Goal: Task Accomplishment & Management: Complete application form

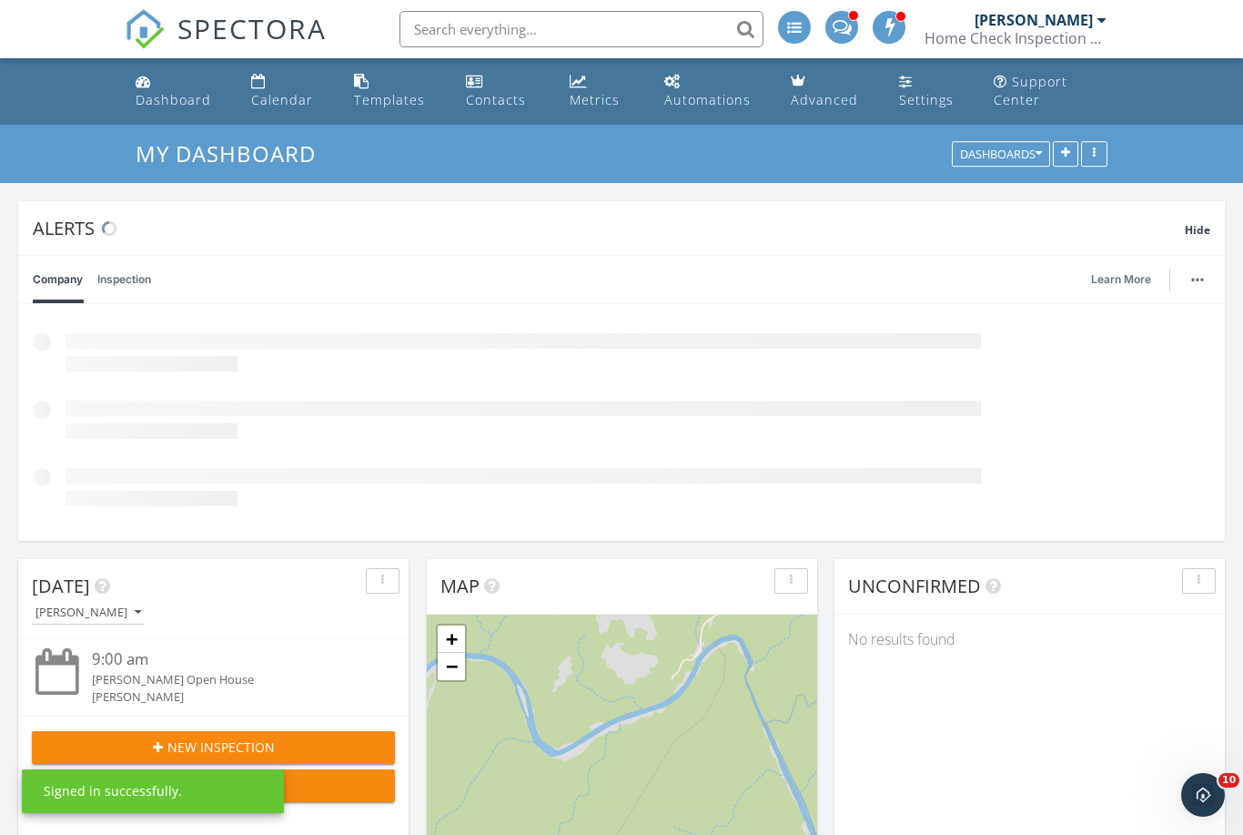
scroll to position [437, 594]
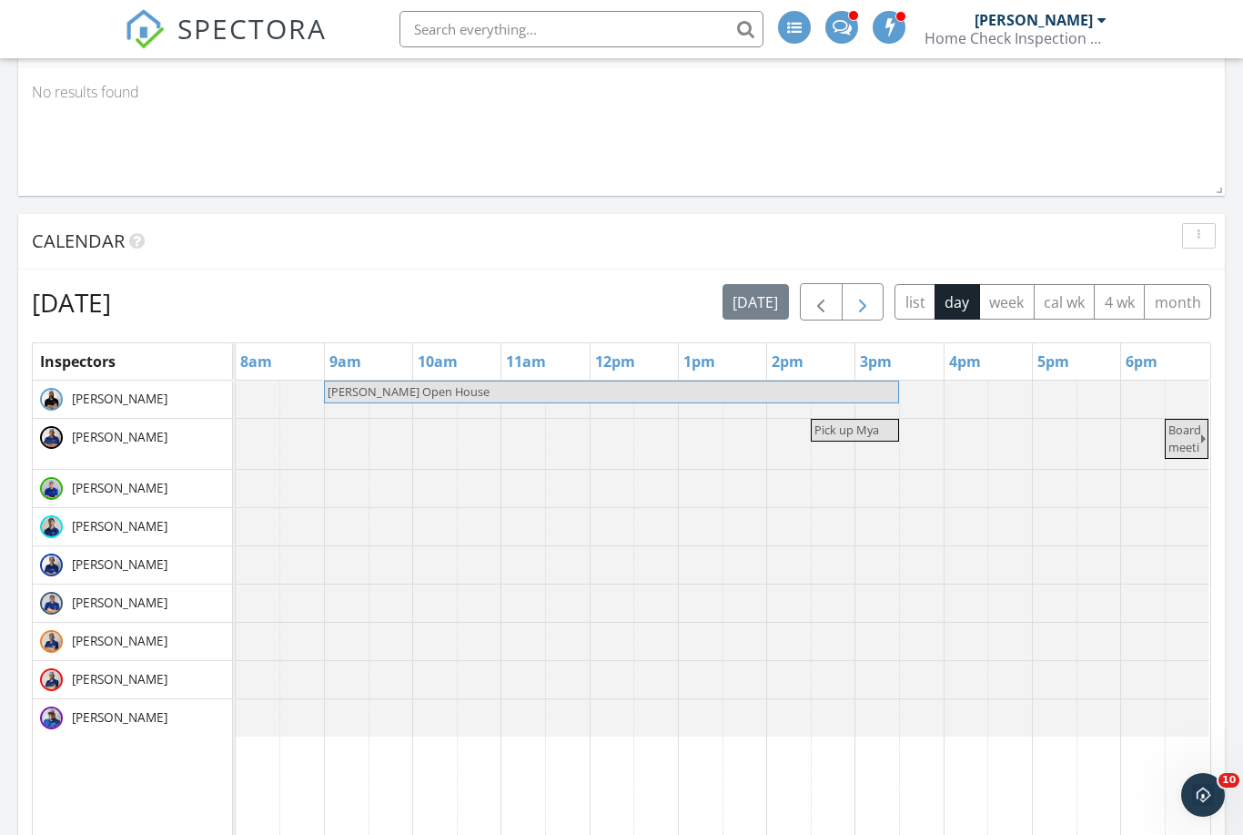
click at [873, 310] on span "button" at bounding box center [863, 302] width 22 height 22
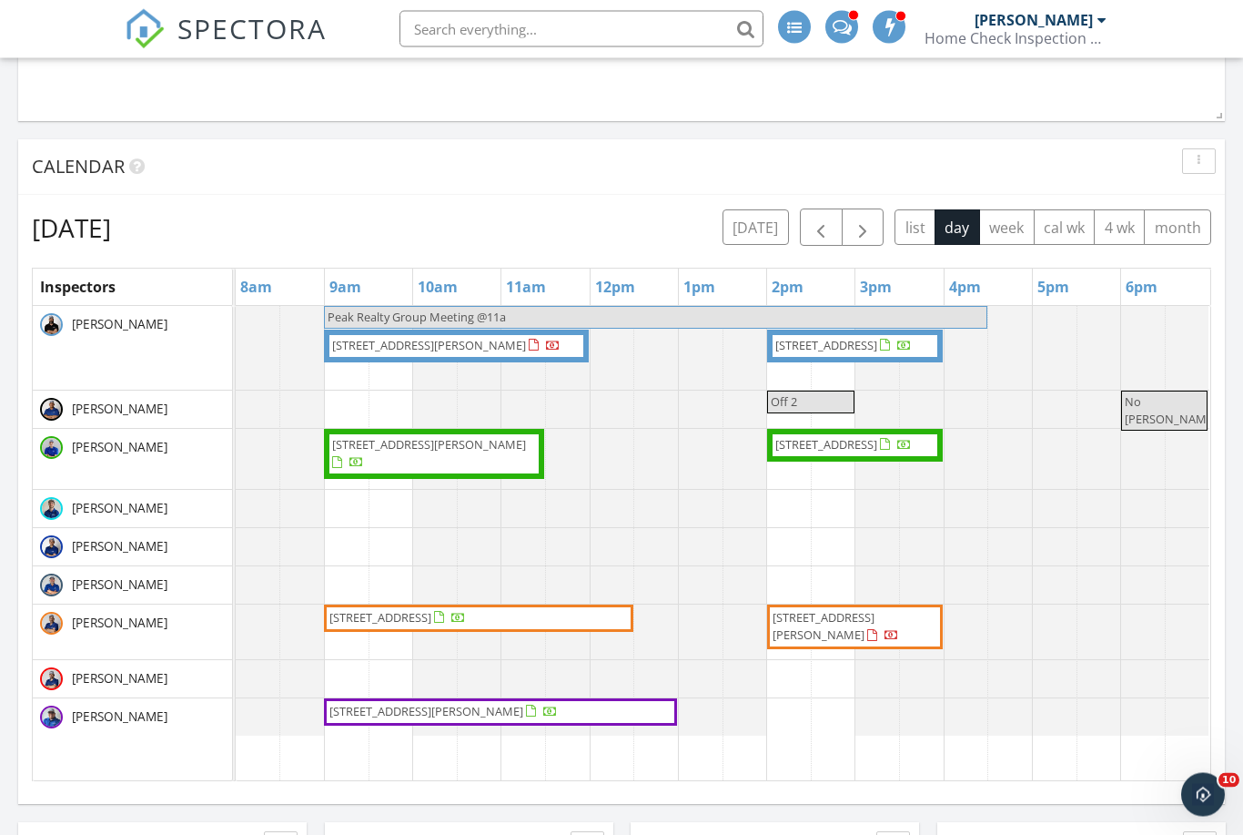
scroll to position [1193, 0]
click at [507, 230] on div "Monday, September 29, 2025 today list day week cal wk 4 wk month" at bounding box center [621, 226] width 1179 height 37
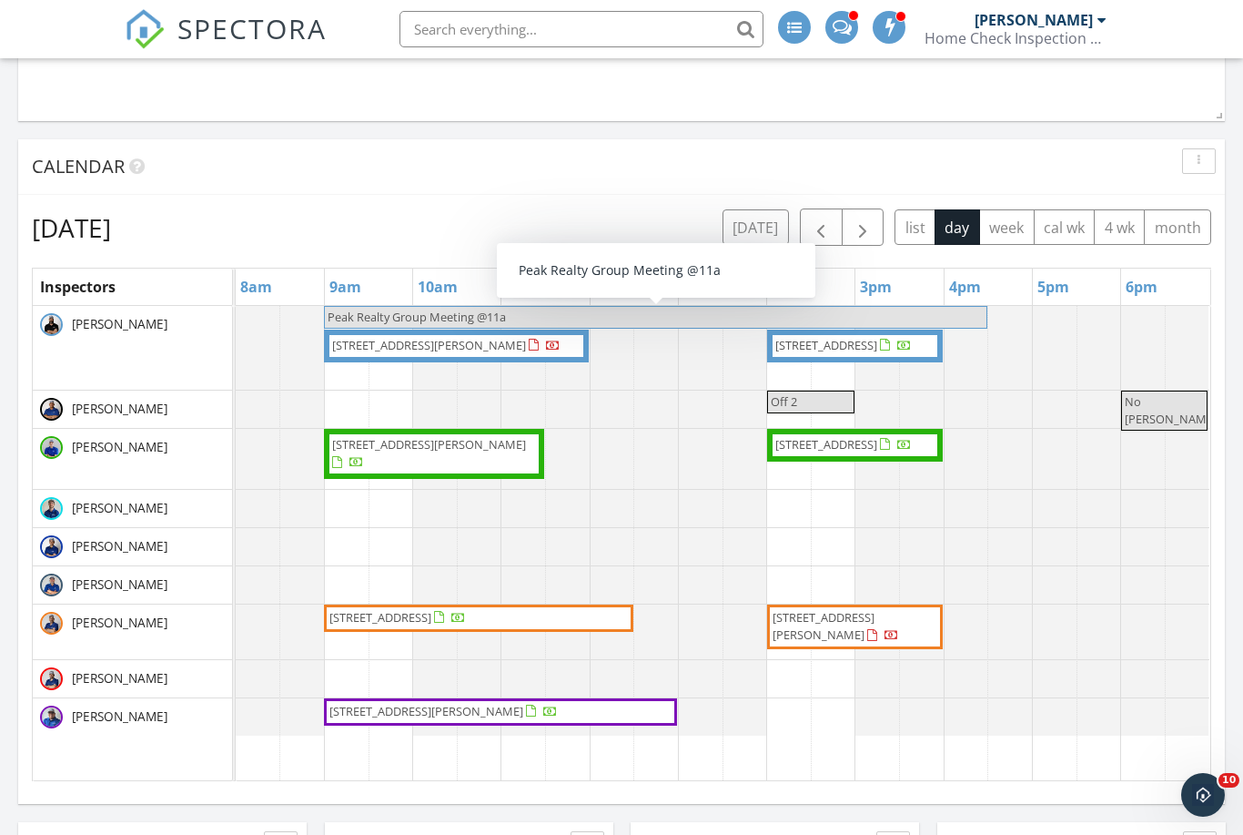
click at [465, 233] on div "Monday, September 29, 2025 today list day week cal wk 4 wk month" at bounding box center [621, 226] width 1179 height 37
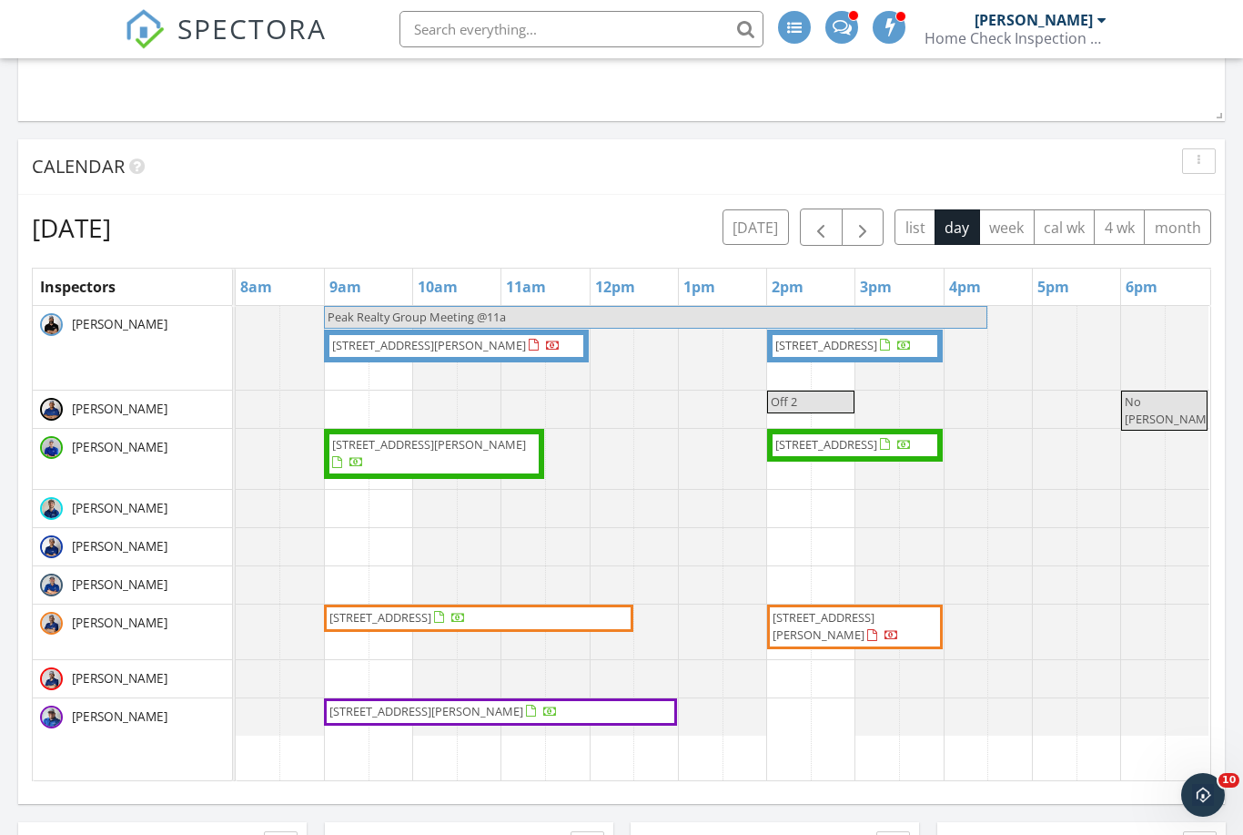
click at [460, 248] on div "Monday, September 29, 2025 today list day week cal wk 4 wk month Inspectors 8am…" at bounding box center [621, 494] width 1179 height 572
click at [674, 199] on div "Monday, September 29, 2025 today list day week cal wk 4 wk month Inspectors 8am…" at bounding box center [621, 495] width 1207 height 600
click at [763, 224] on button "today" at bounding box center [756, 226] width 66 height 35
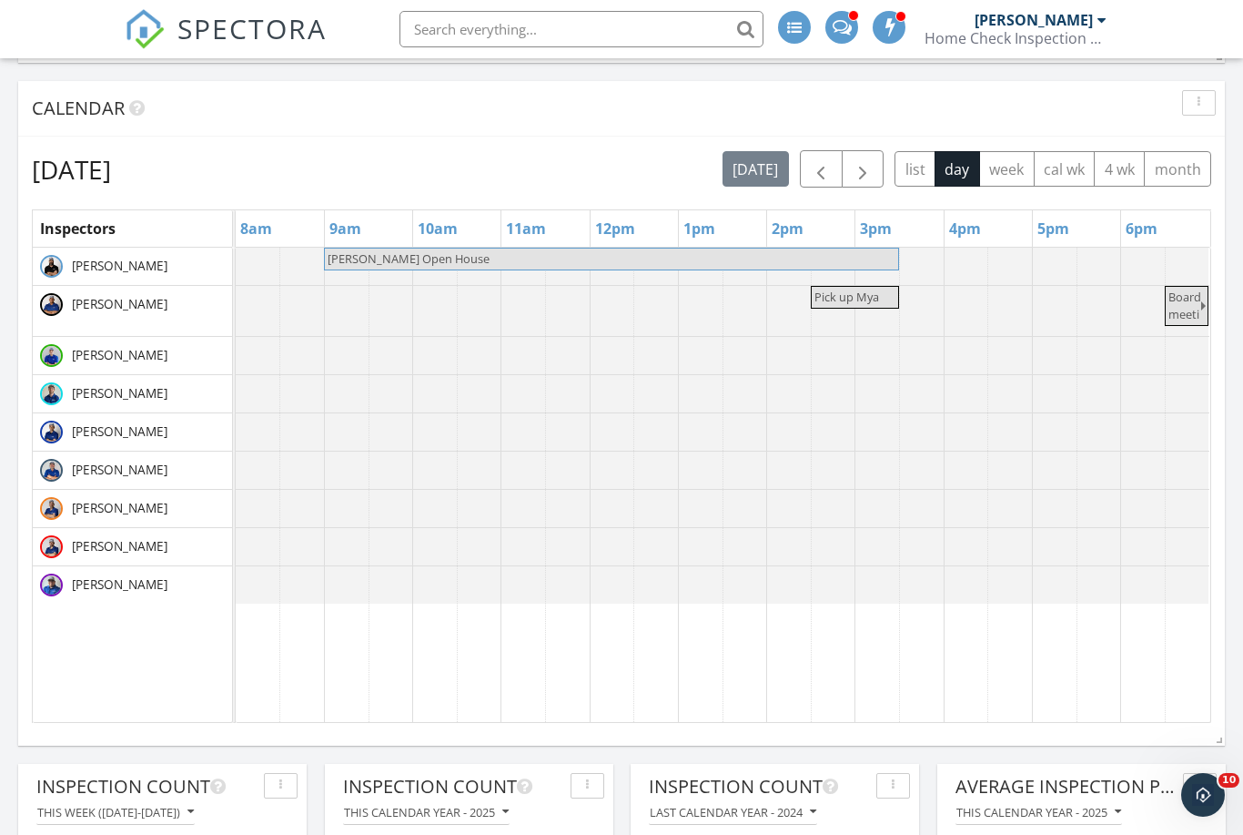
scroll to position [909669, 909512]
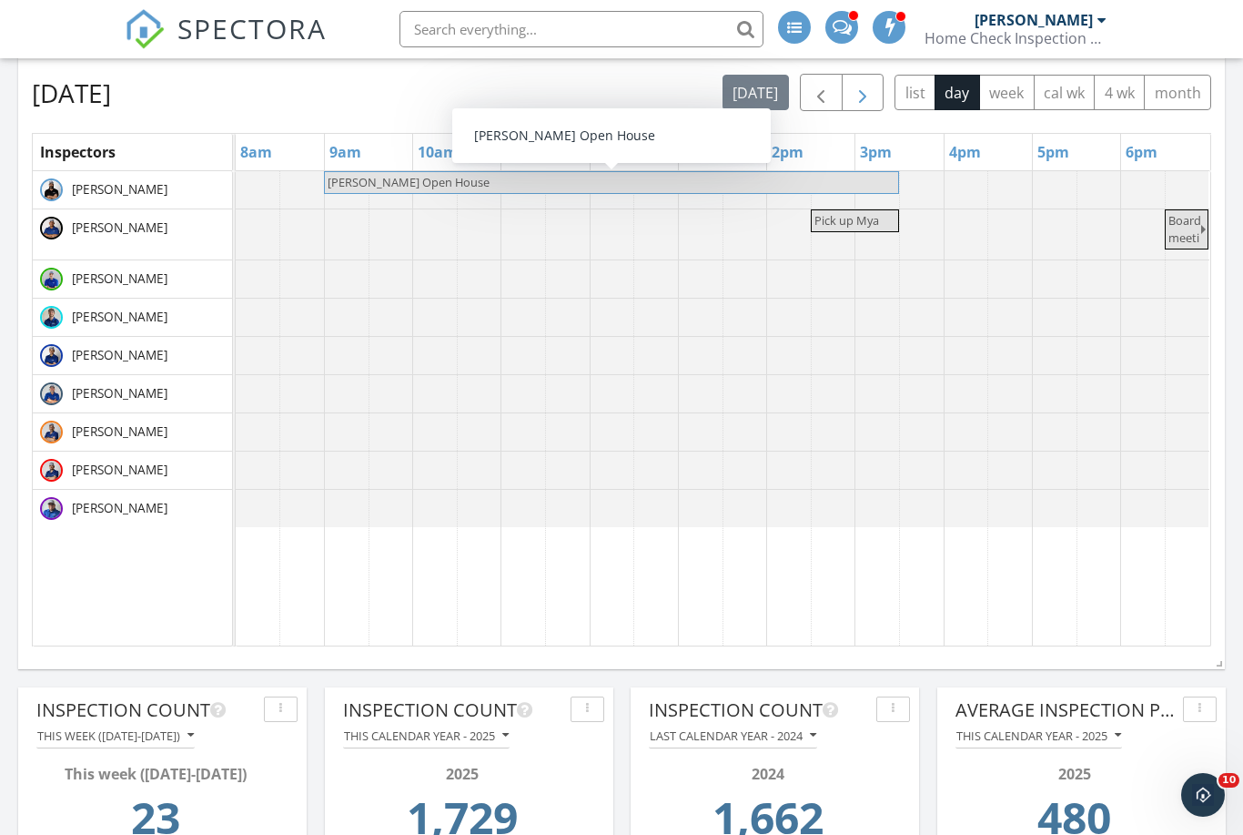
click at [856, 92] on span "button" at bounding box center [863, 93] width 22 height 22
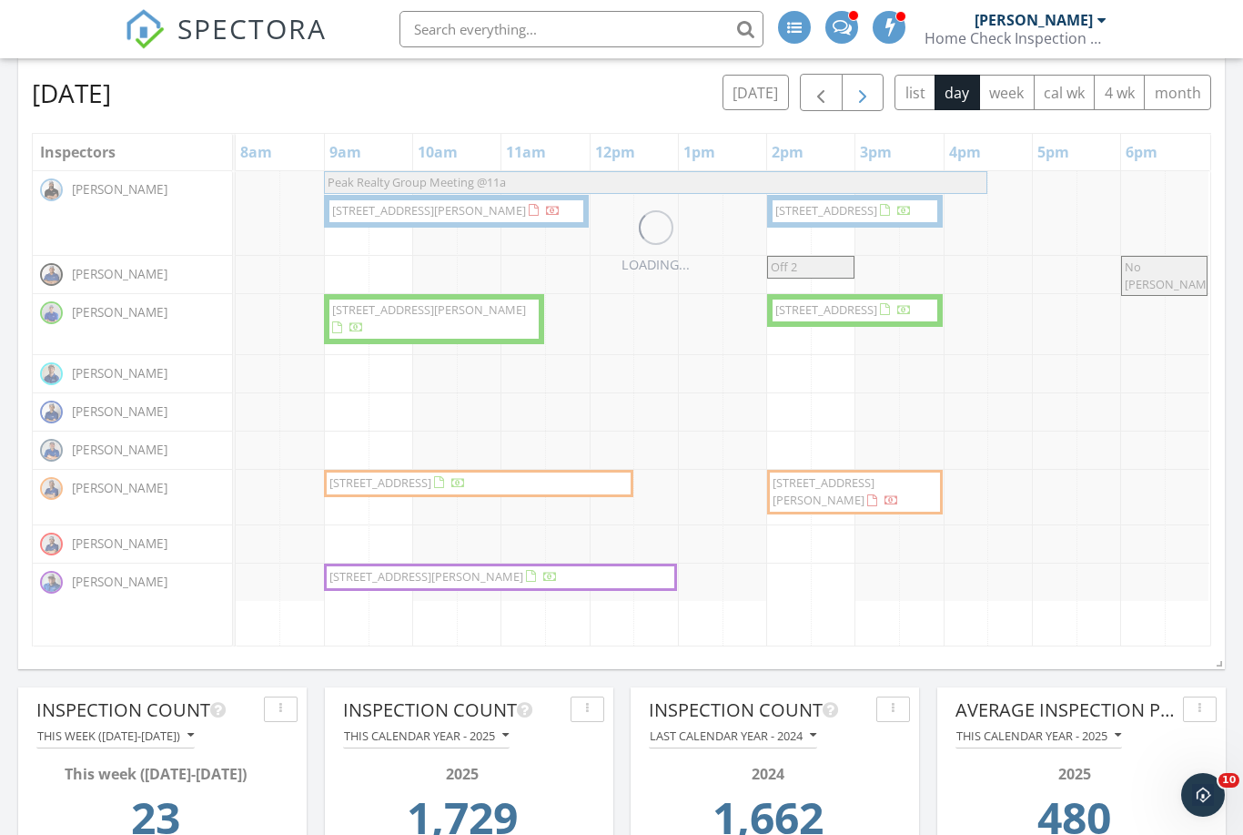
click at [856, 92] on span "button" at bounding box center [863, 93] width 22 height 22
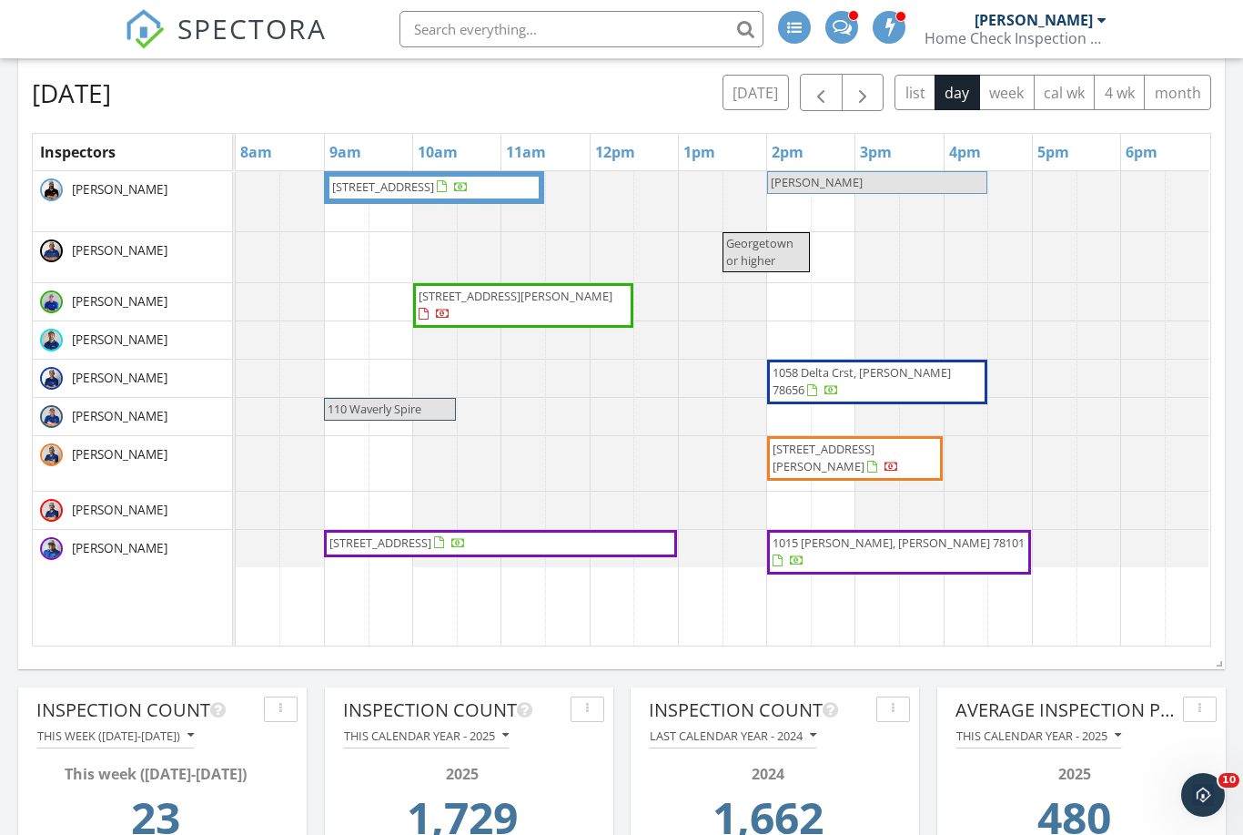
click at [787, 213] on div "2104 East Side Dr, Austin 78704 Jenn Carey Georgetown or higher 120 Little Grn …" at bounding box center [723, 408] width 975 height 475
click at [800, 140] on link "Inspection" at bounding box center [787, 137] width 94 height 29
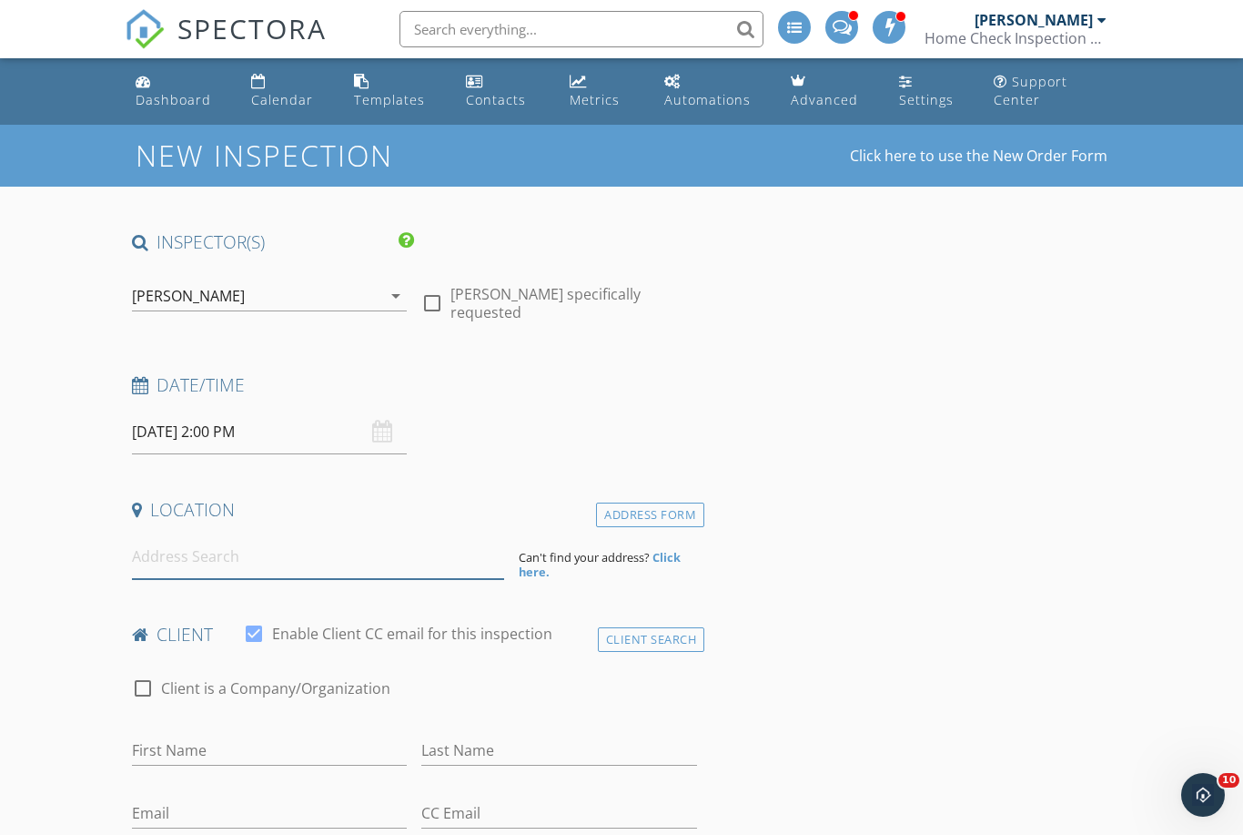
click at [263, 556] on input at bounding box center [318, 556] width 372 height 45
click at [247, 557] on input at bounding box center [318, 556] width 372 height 45
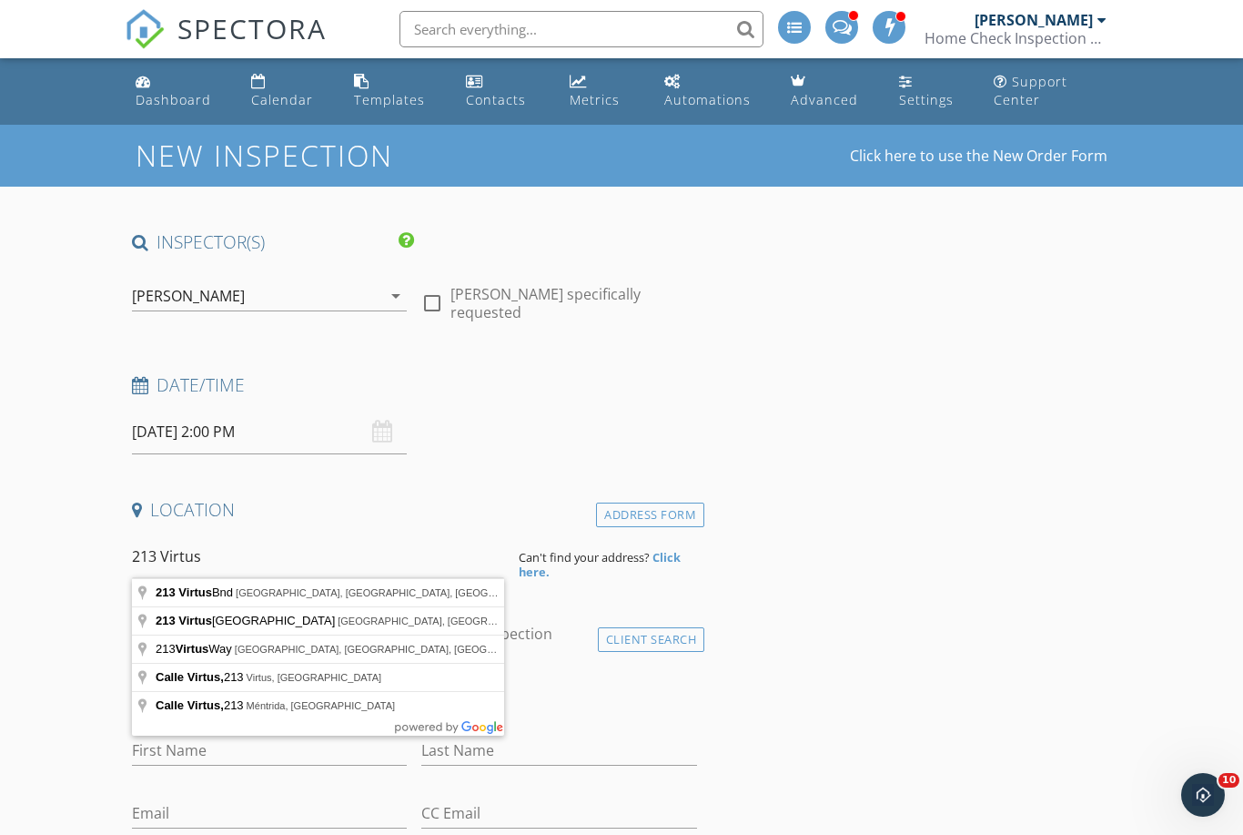
type input "[STREET_ADDRESS]"
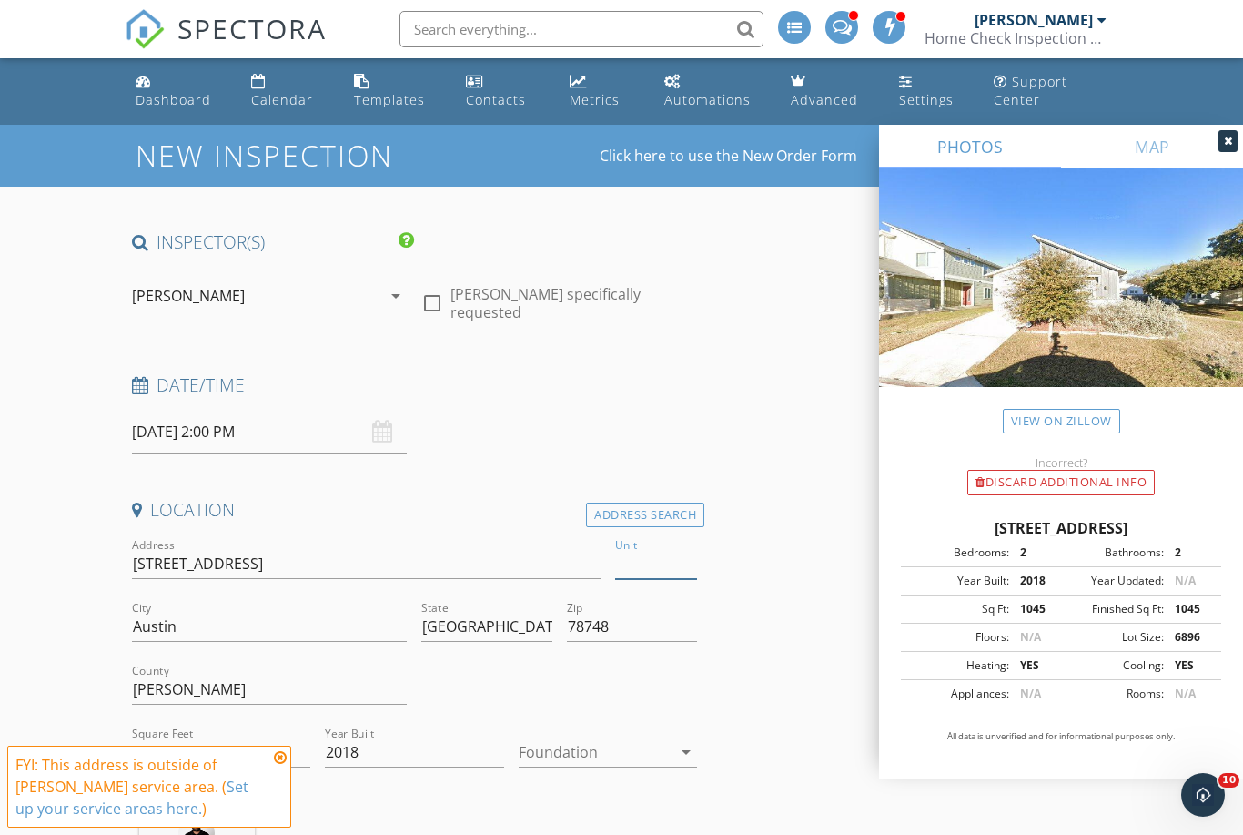
click at [653, 559] on input "Unit" at bounding box center [656, 564] width 82 height 30
type input "25"
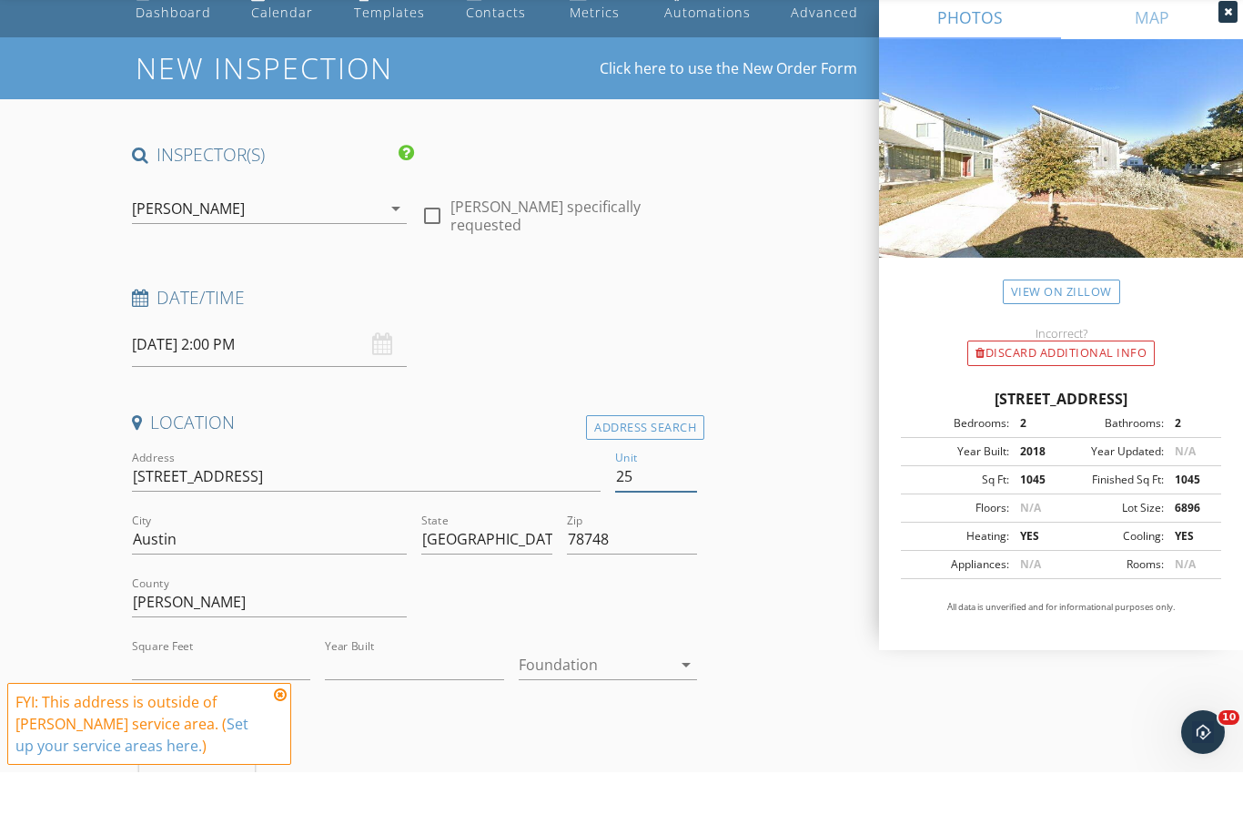
scroll to position [28, 0]
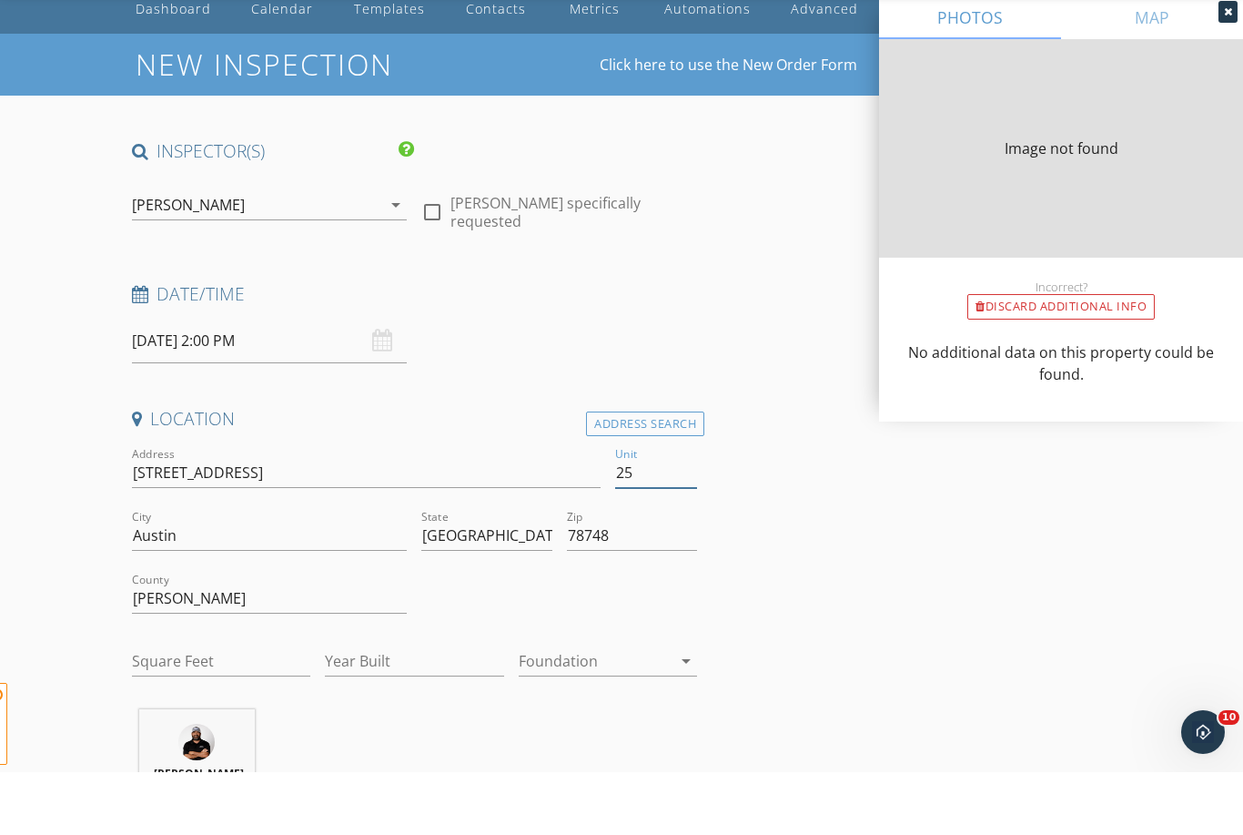
type input "1045"
type input "2018"
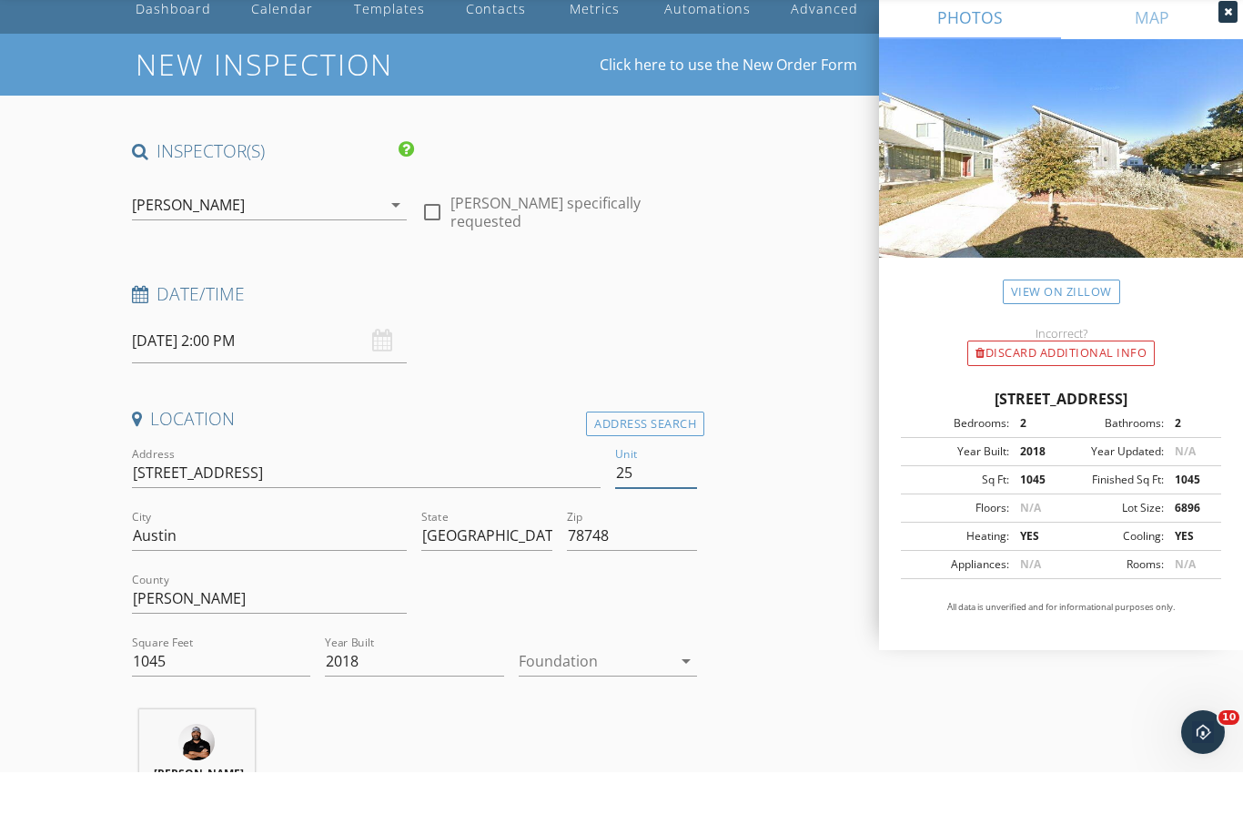
type input "25"
click at [570, 709] on div at bounding box center [595, 723] width 153 height 29
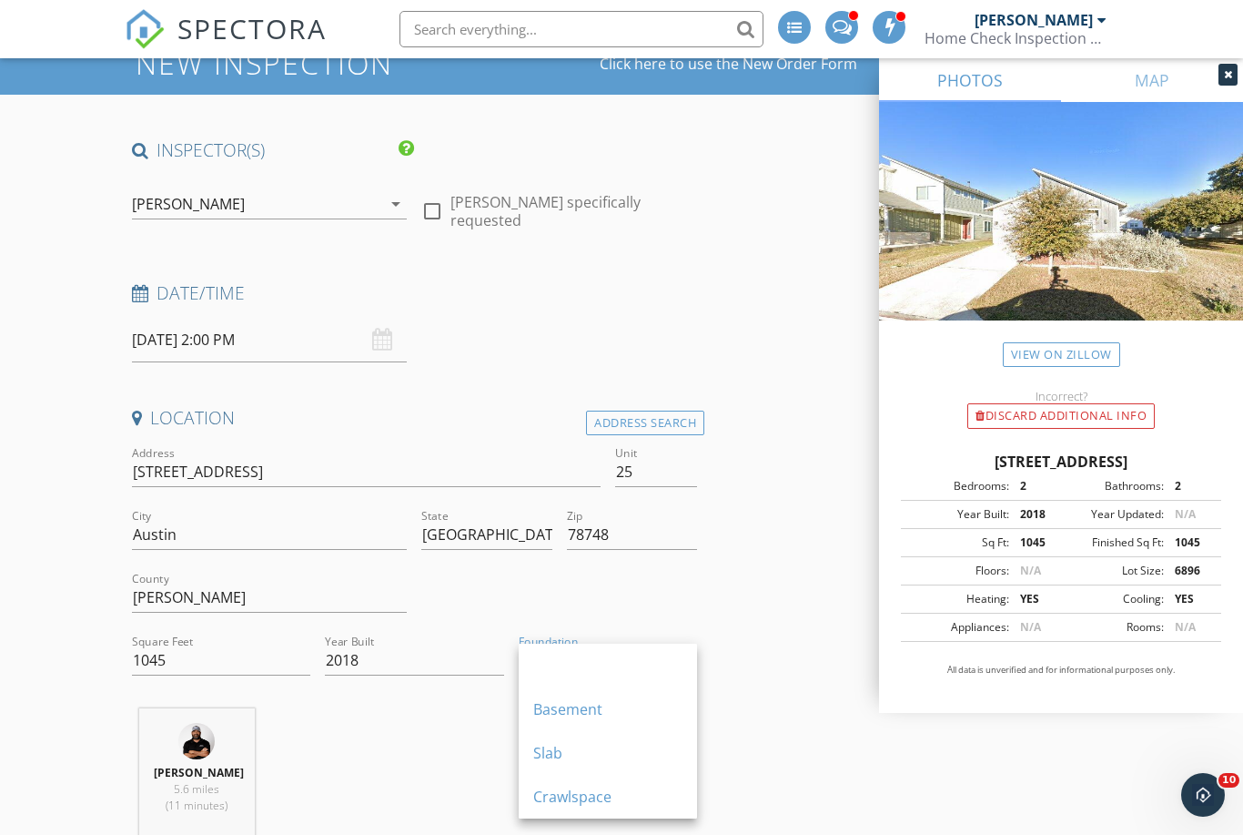
click at [552, 744] on div "Slab" at bounding box center [607, 753] width 149 height 22
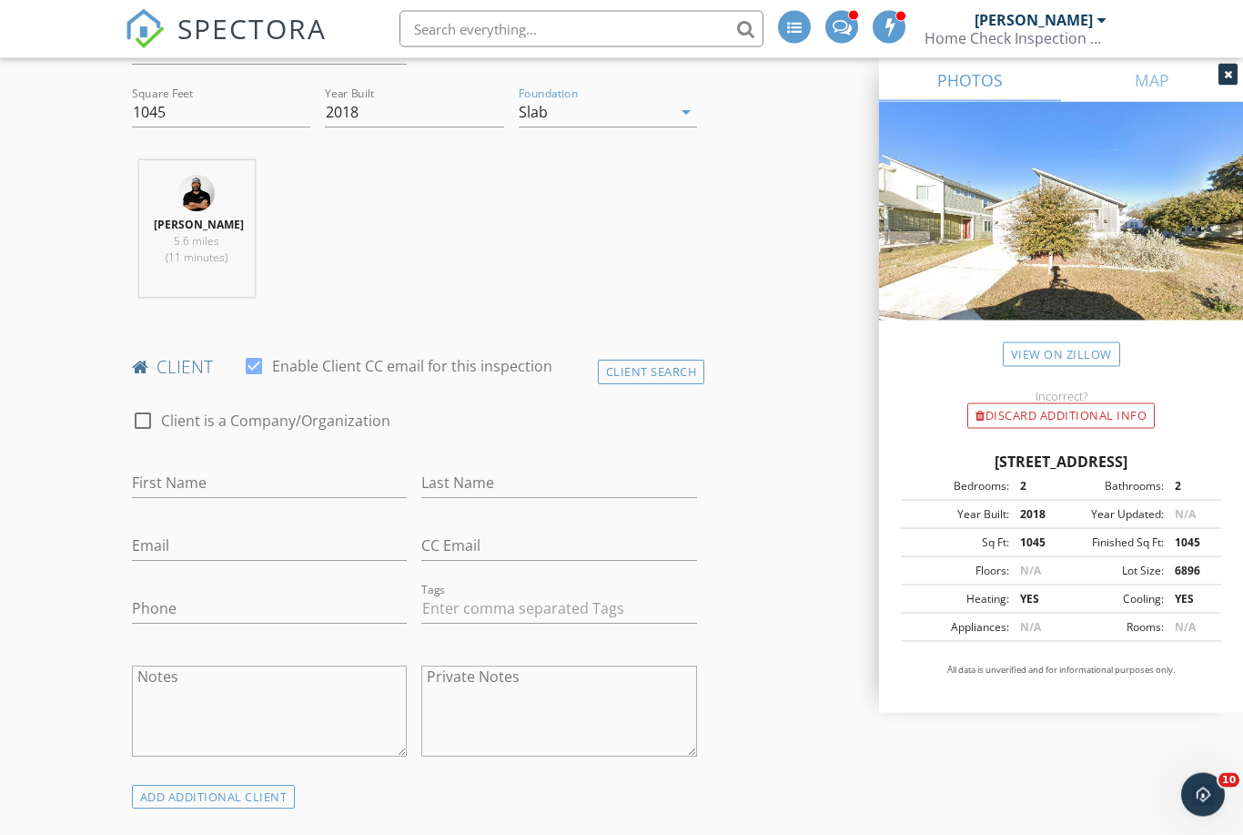
scroll to position [664, 0]
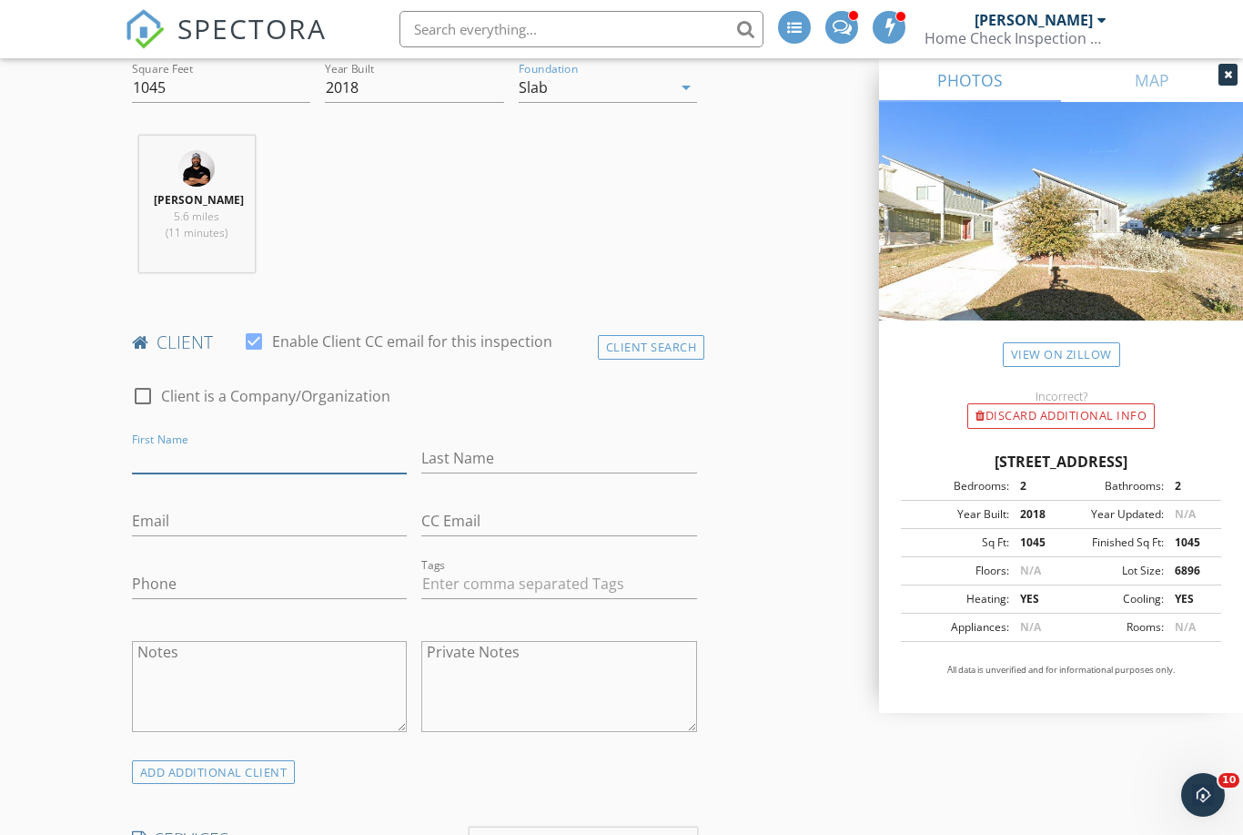
click at [196, 450] on input "First Name" at bounding box center [270, 458] width 276 height 30
type input "[PERSON_NAME]"
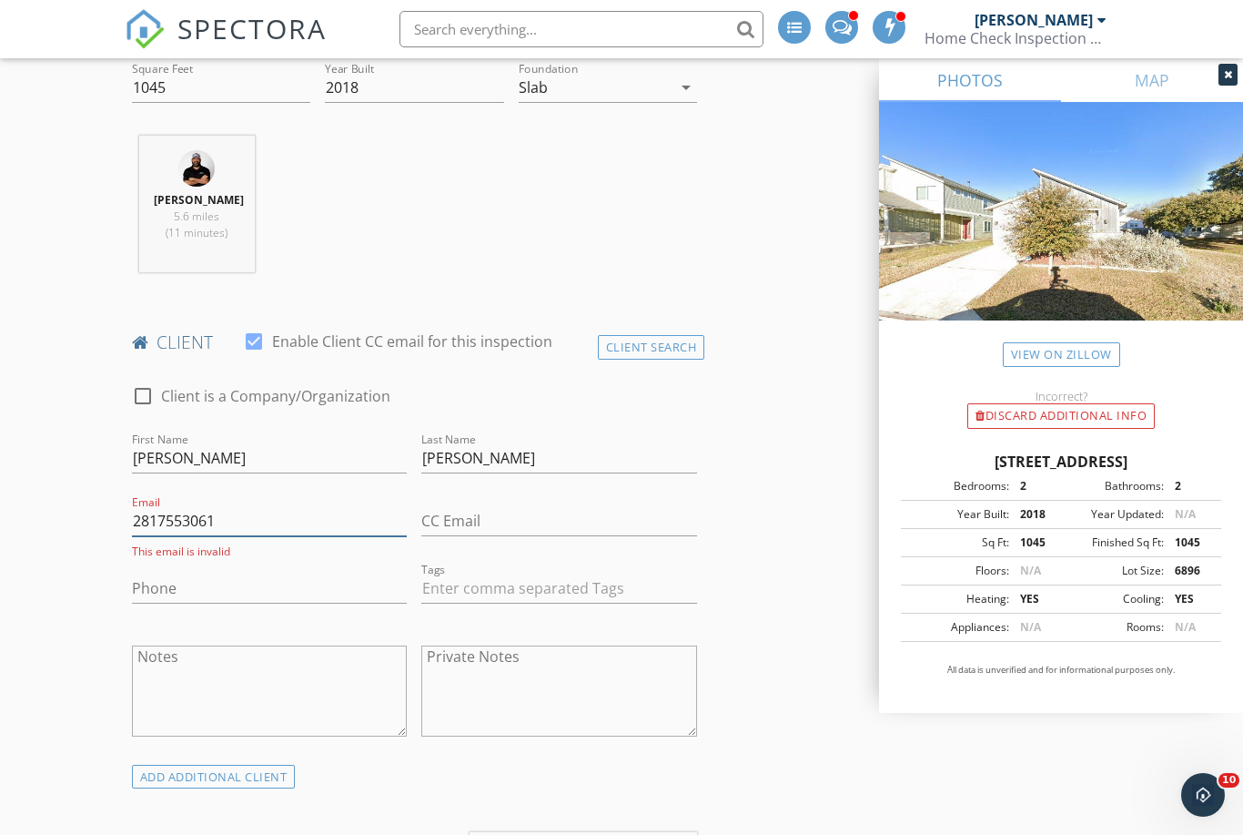
type input "2817553061"
type input "[PHONE_NUMBER]"
click at [196, 511] on input "2817553061" at bounding box center [270, 521] width 276 height 30
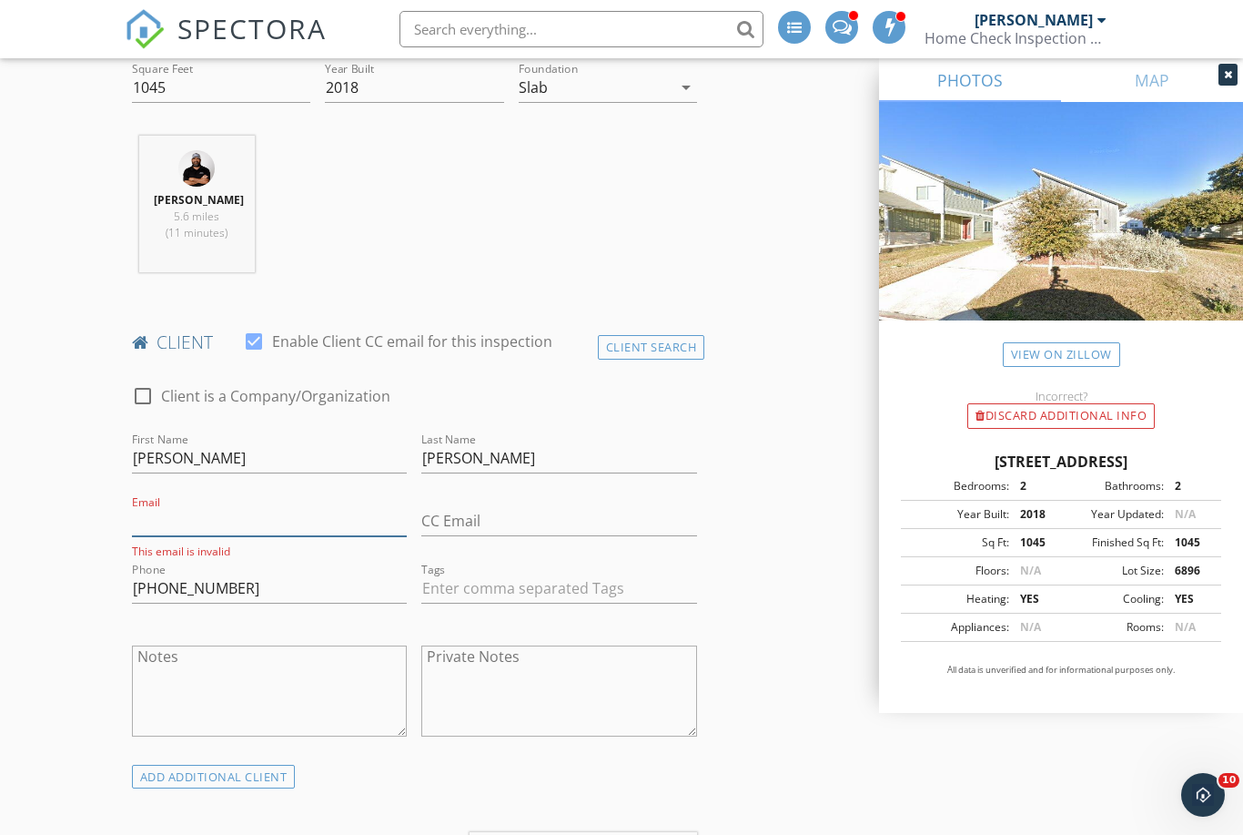
click at [179, 517] on input "Email" at bounding box center [270, 521] width 276 height 30
paste input "[EMAIL_ADDRESS][DOMAIN_NAME]"
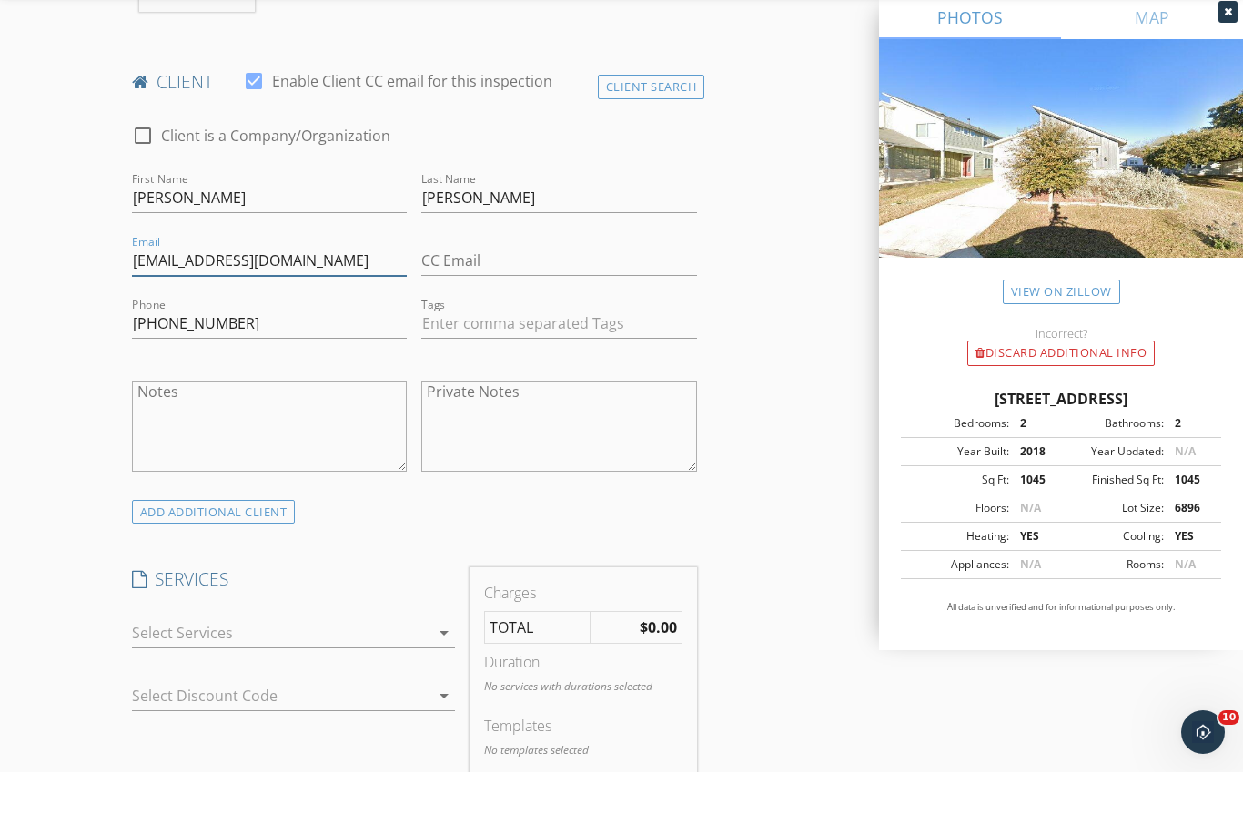
scroll to position [960, 0]
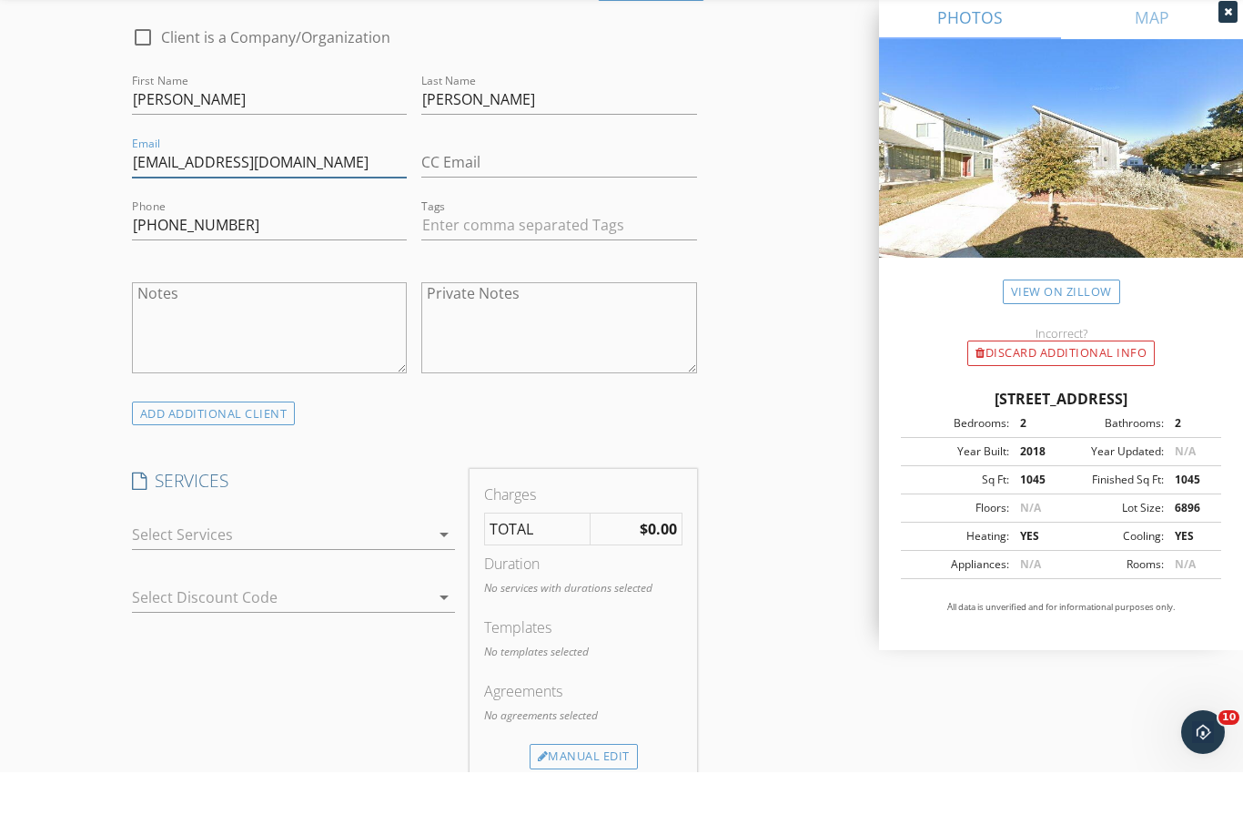
type input "[EMAIL_ADDRESS][DOMAIN_NAME]"
click at [379, 582] on div at bounding box center [281, 596] width 299 height 29
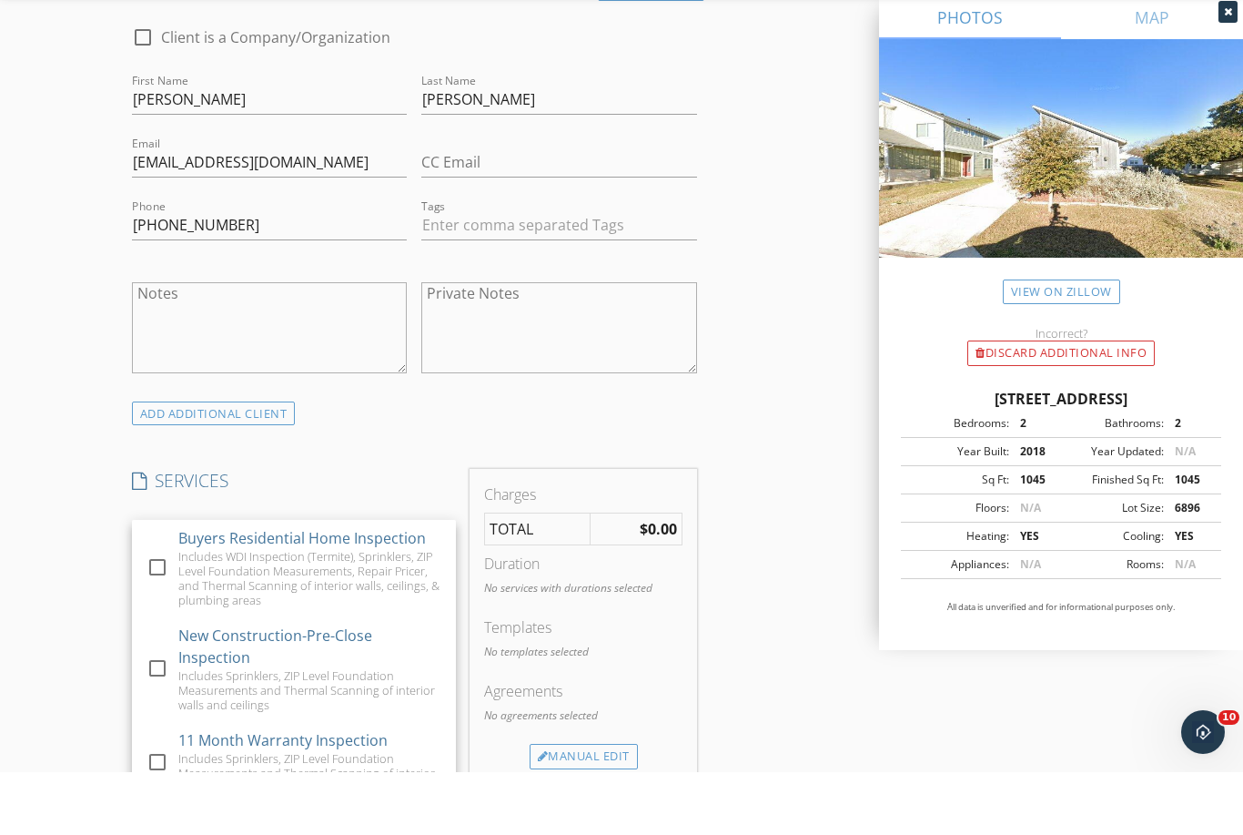
scroll to position [1024, 0]
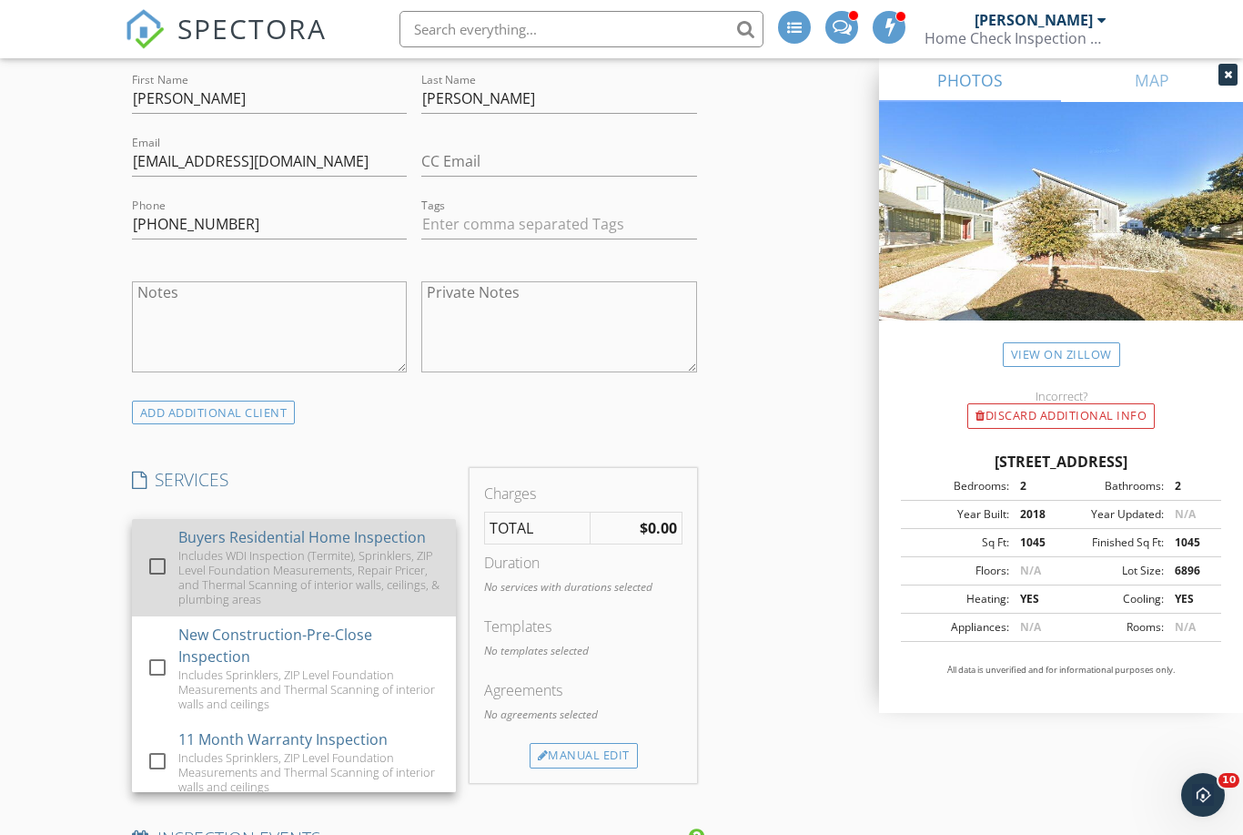
click at [361, 548] on div "Includes WDI Inspection (Termite), Sprinklers, ZIP Level Foundation Measurement…" at bounding box center [309, 577] width 263 height 58
checkbox input "true"
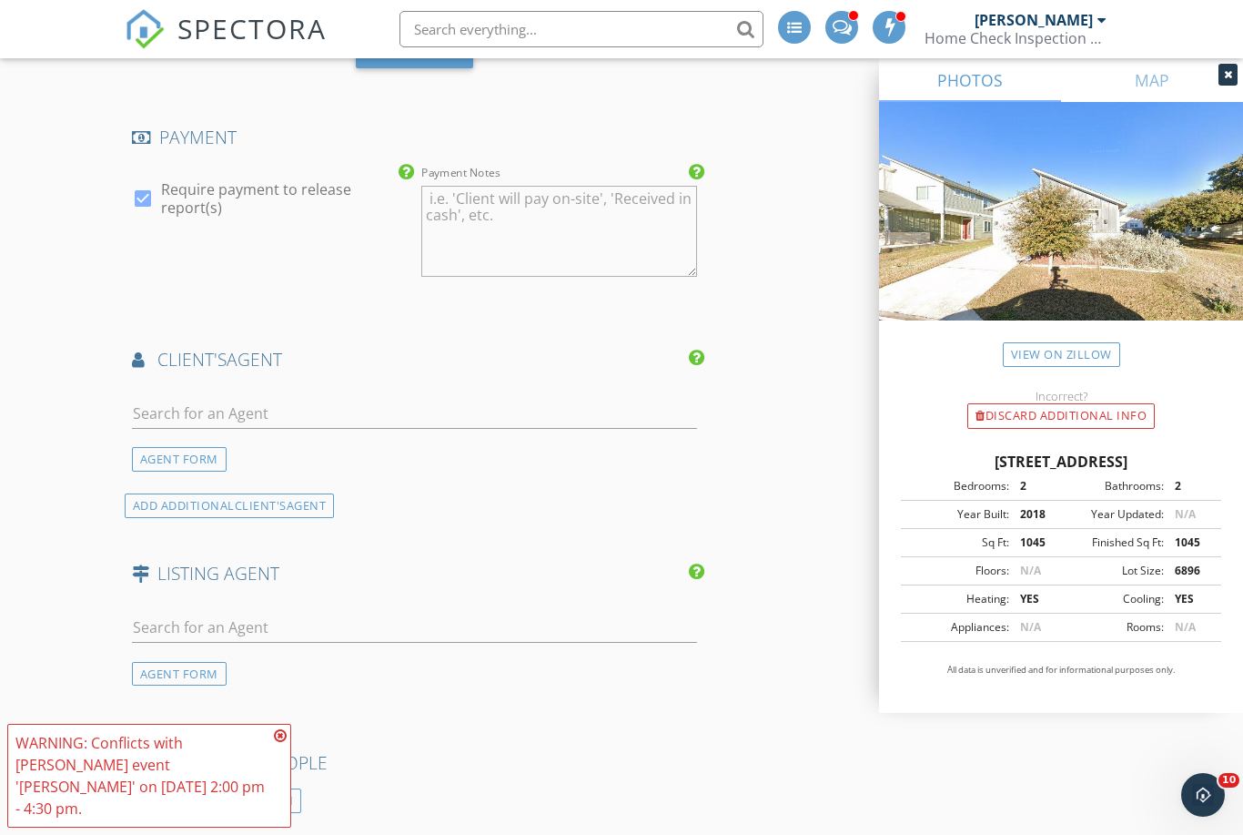
scroll to position [1940, 0]
click at [406, 402] on input "text" at bounding box center [414, 411] width 565 height 30
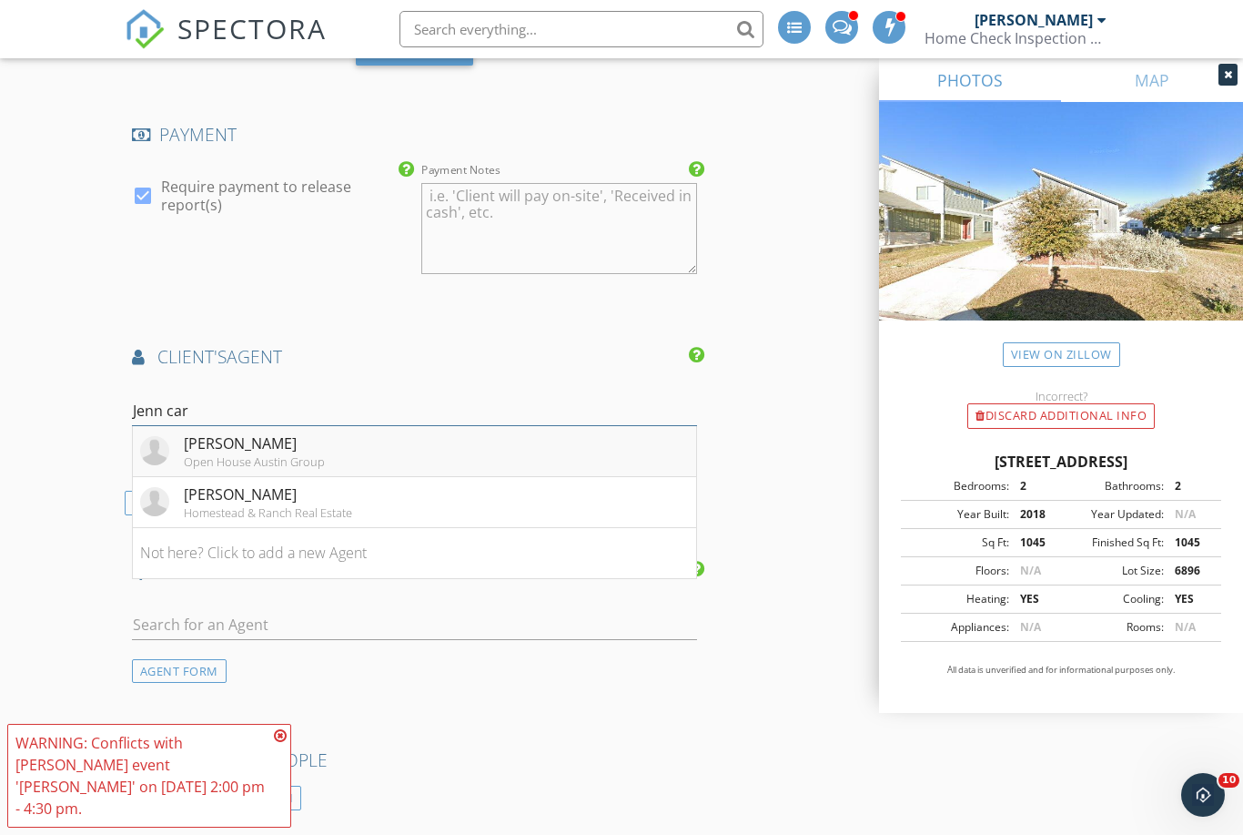
type input "Jenn car"
click at [258, 448] on div "[PERSON_NAME]" at bounding box center [254, 443] width 141 height 22
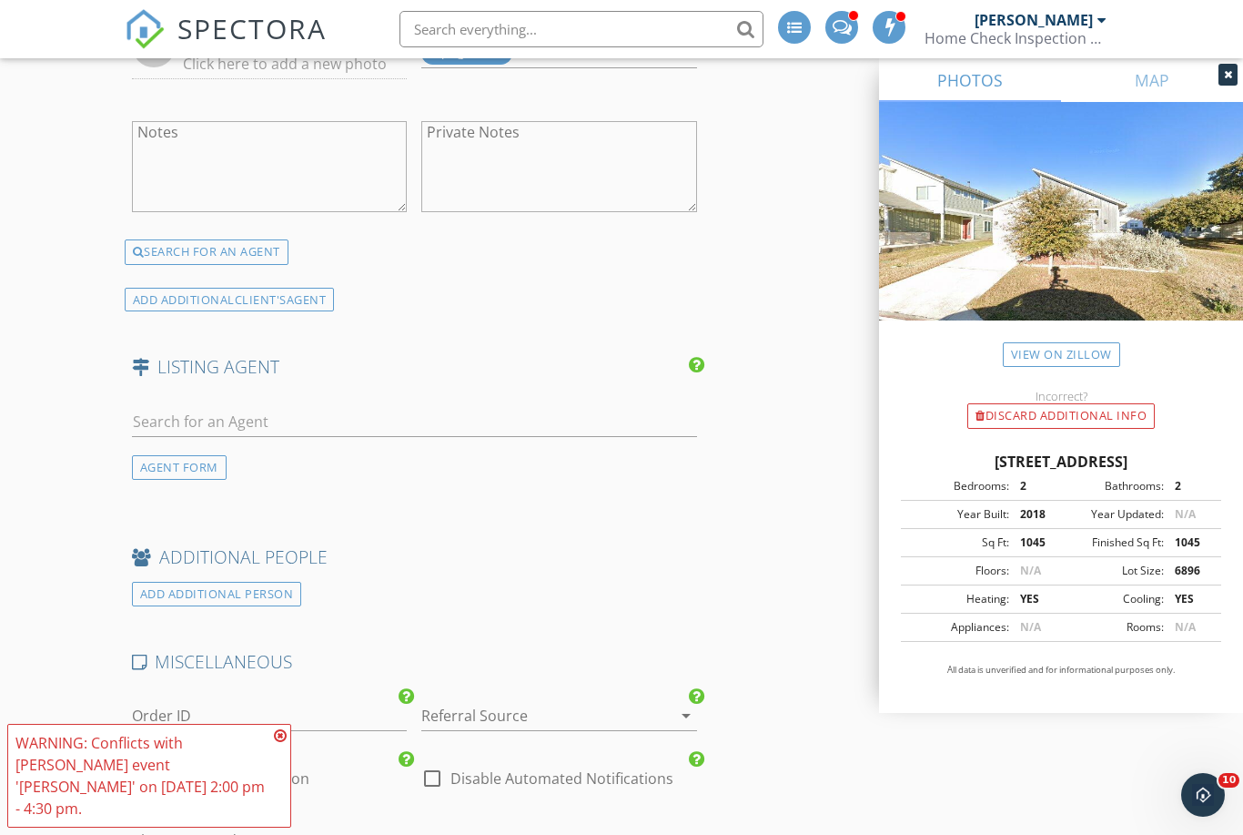
scroll to position [2484, 0]
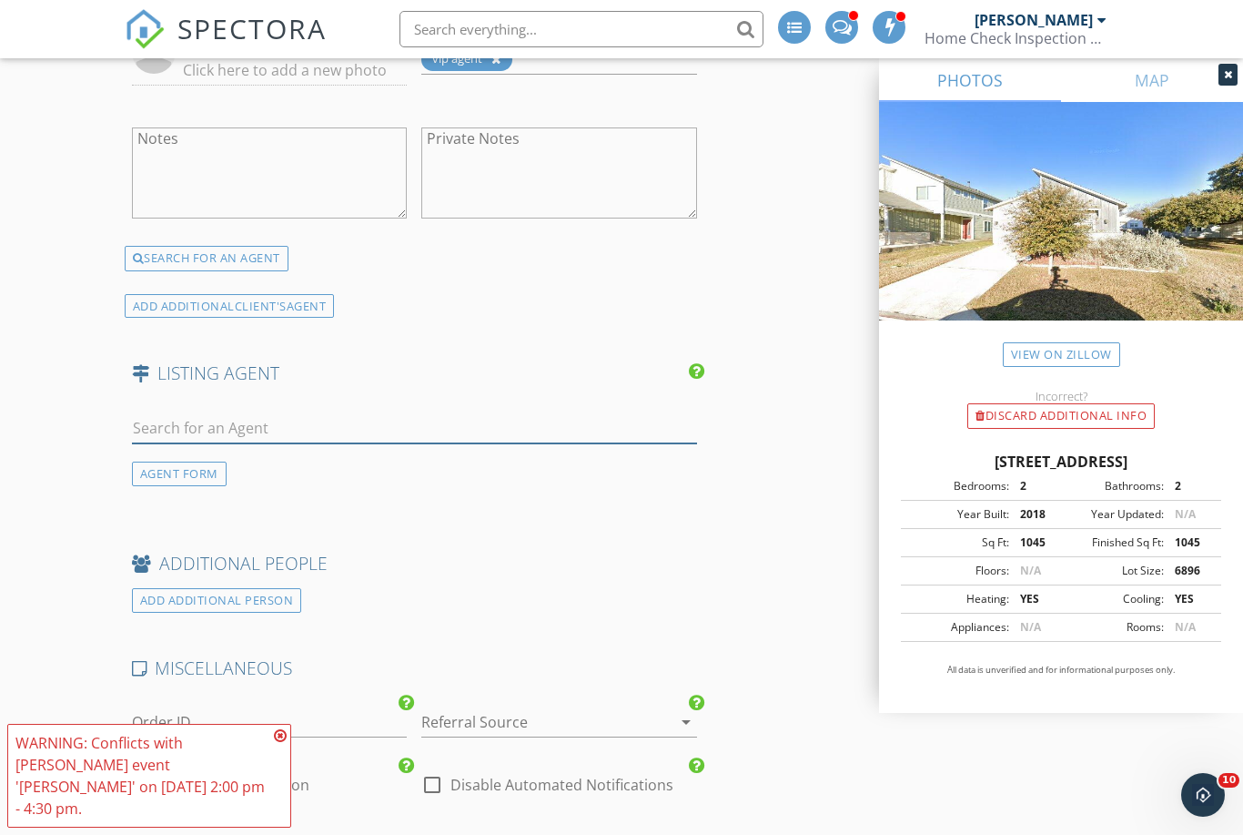
drag, startPoint x: 194, startPoint y: 410, endPoint x: 194, endPoint y: 420, distance: 10.0
click at [194, 413] on input "text" at bounding box center [414, 428] width 565 height 30
type input "John sjo"
drag, startPoint x: 194, startPoint y: 420, endPoint x: 187, endPoint y: 473, distance: 53.2
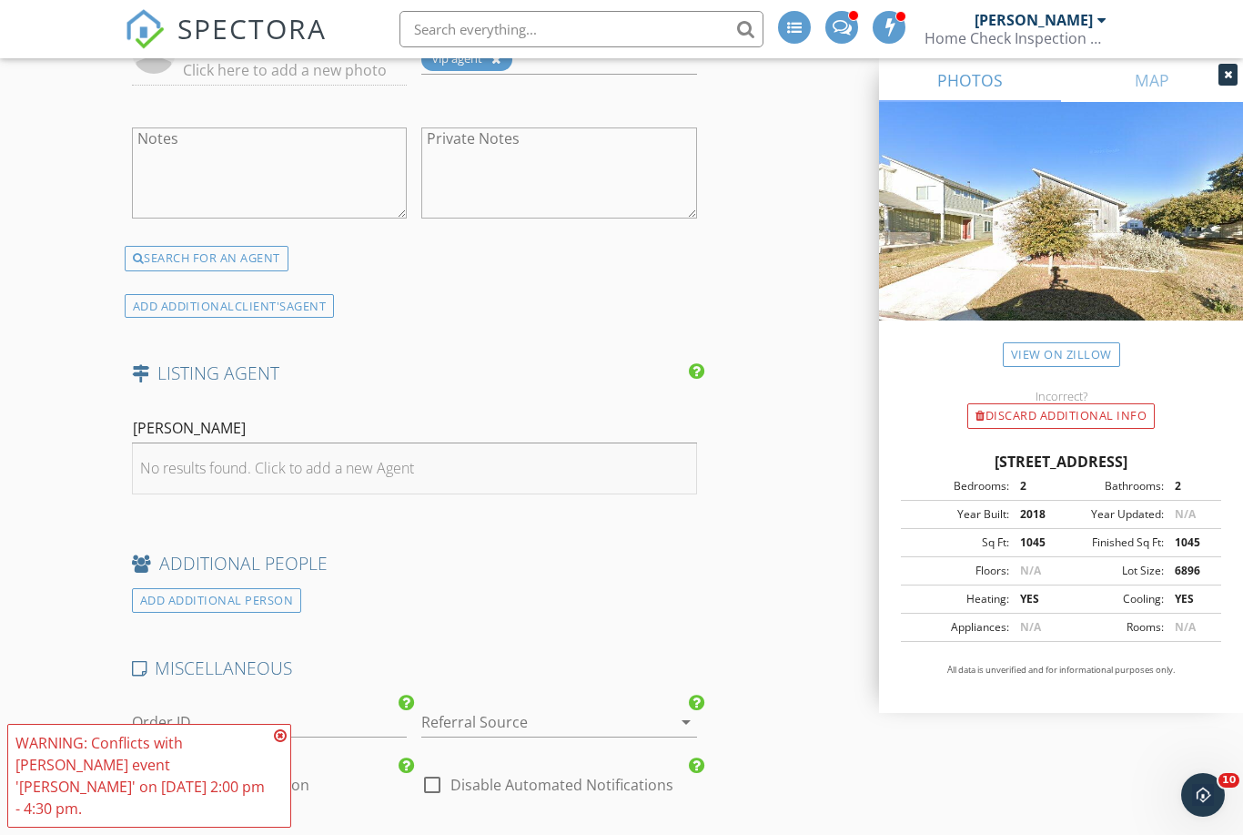
click at [187, 473] on li "No results found. Click to add a new Agent" at bounding box center [414, 468] width 563 height 51
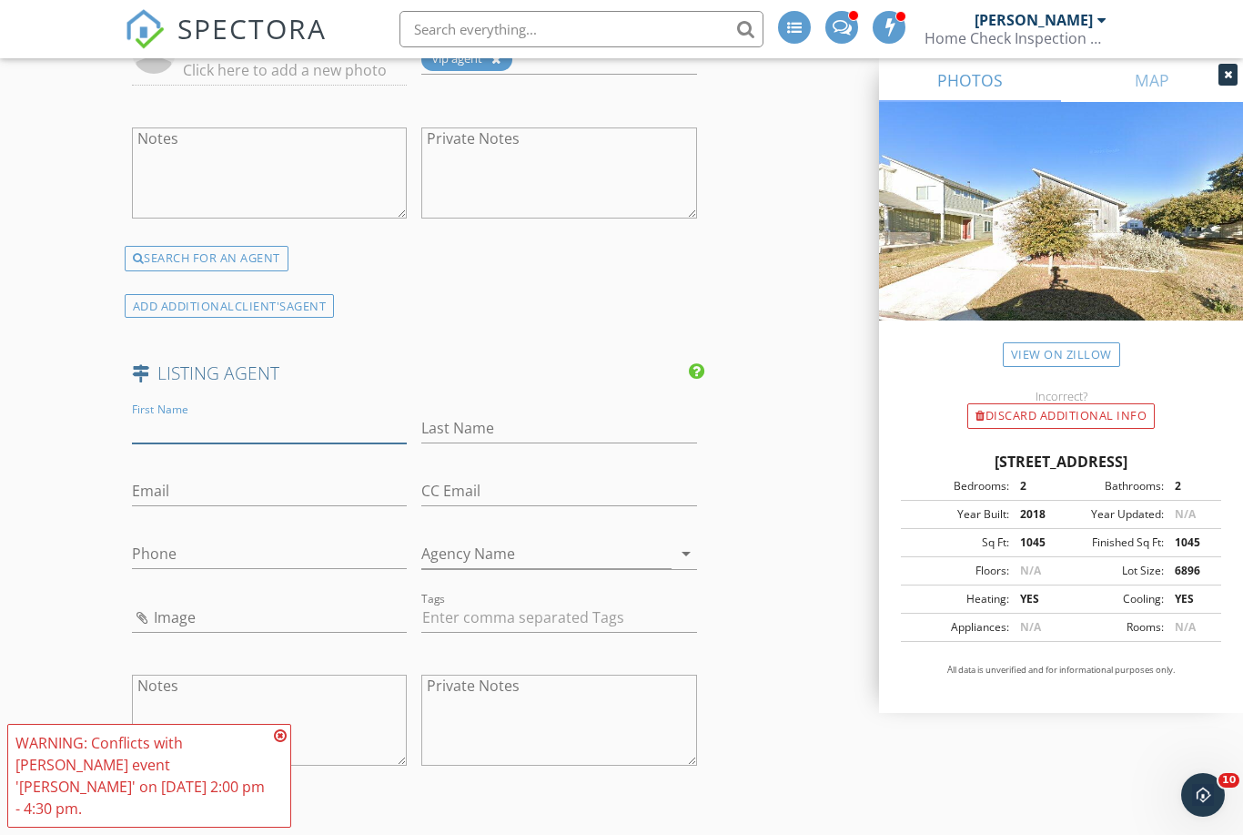
click at [189, 417] on input "First Name" at bounding box center [270, 428] width 276 height 30
type input "John"
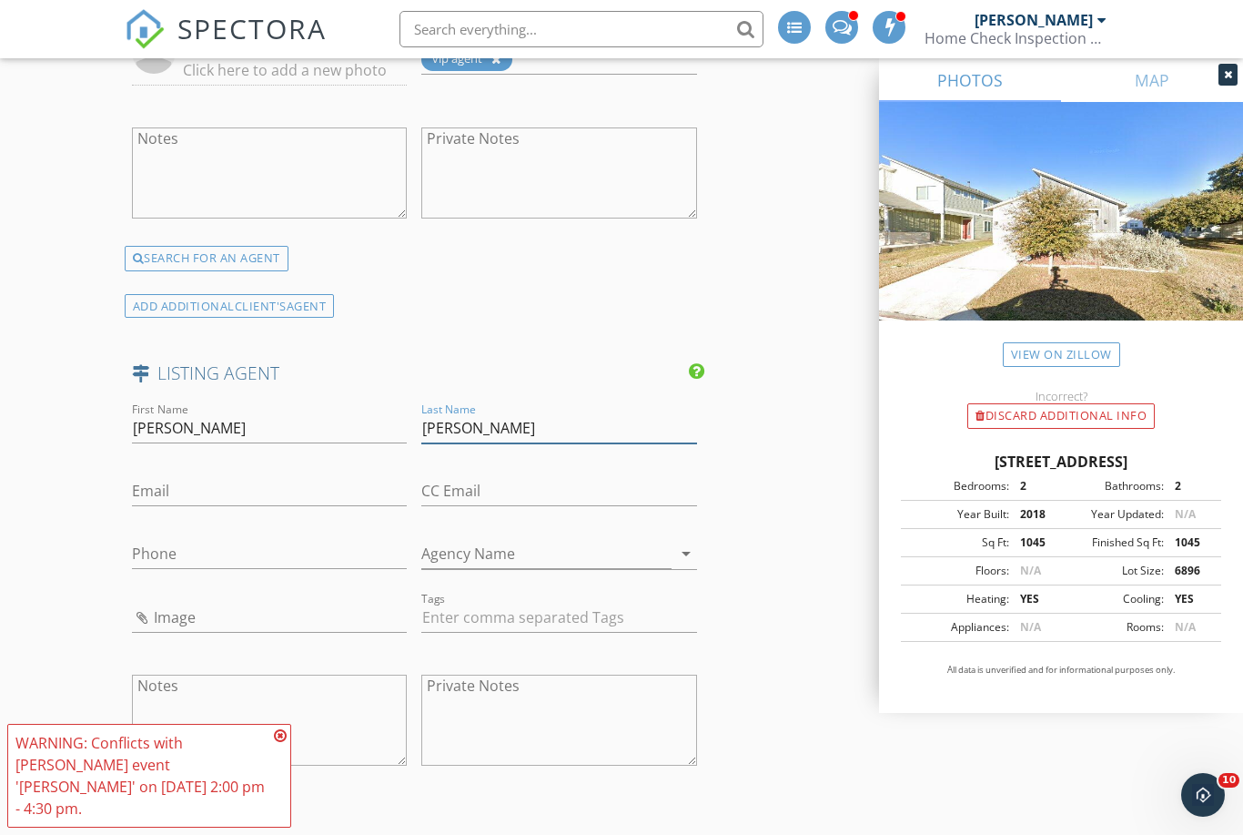
type input "Sjoberg"
paste input "mailto:Jms@moreland.com"
click at [181, 487] on input "mailto:Jms@moreland.com" at bounding box center [270, 491] width 276 height 30
type input "Jms@moreland.com"
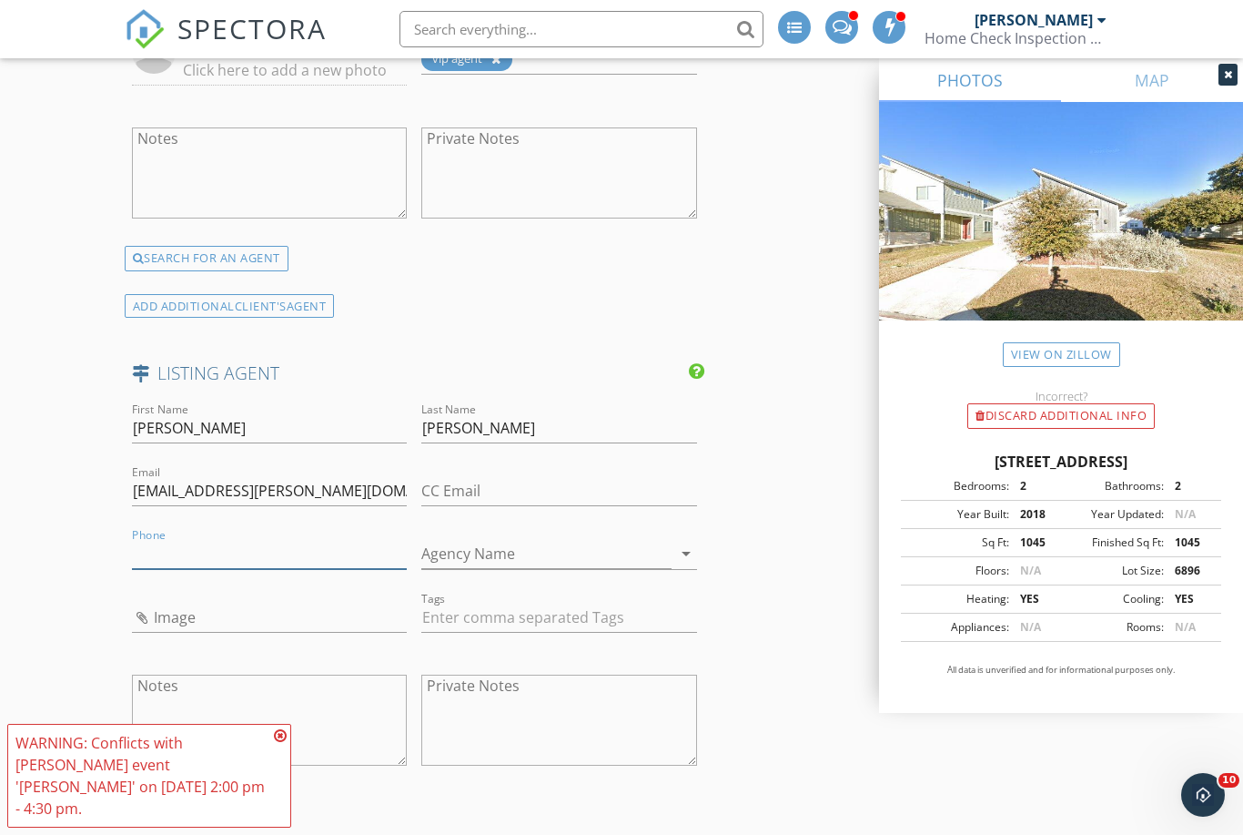
click at [198, 542] on input "Phone" at bounding box center [270, 554] width 276 height 30
paste input "[PHONE_NUMBER]"
type input "[PHONE_NUMBER]"
click at [503, 548] on input "Agency Name" at bounding box center [546, 554] width 250 height 30
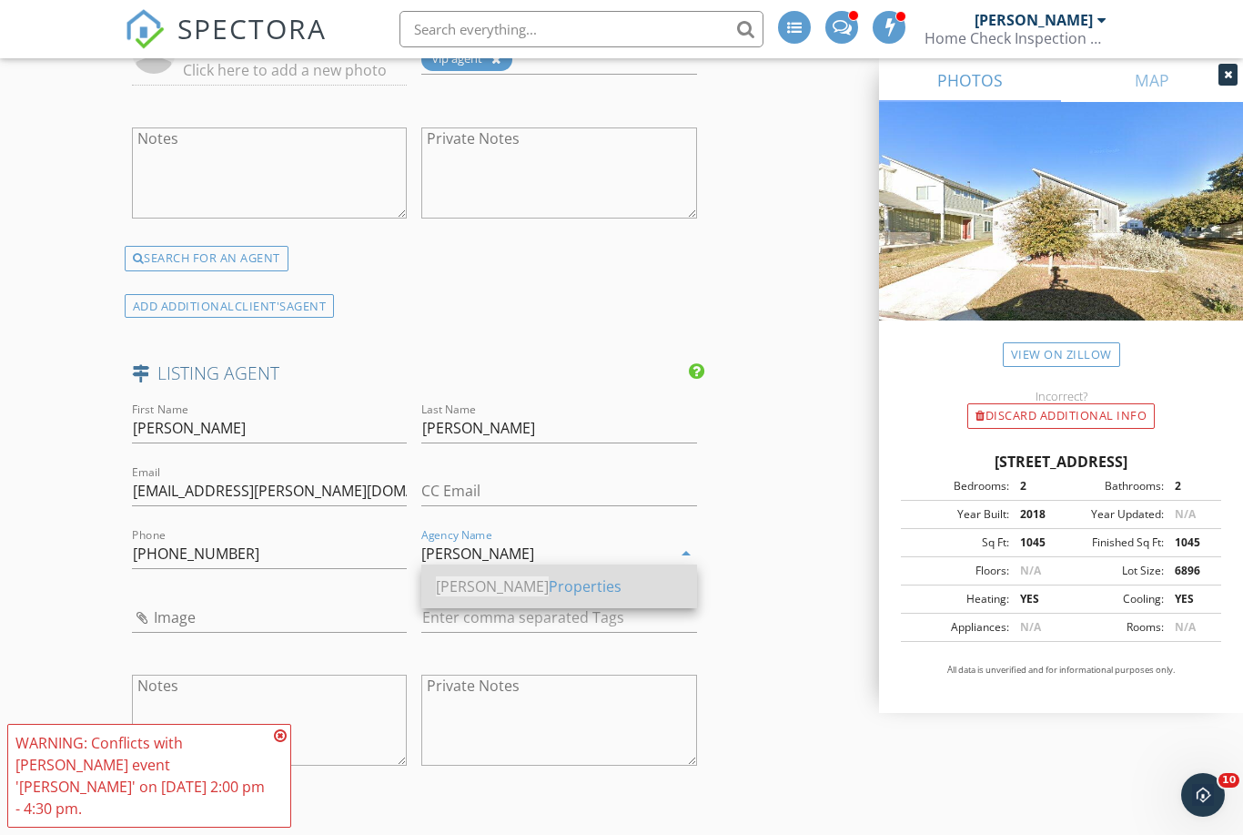
click at [534, 589] on div "Moreland Properties" at bounding box center [559, 586] width 247 height 22
type input "[PERSON_NAME] Properties"
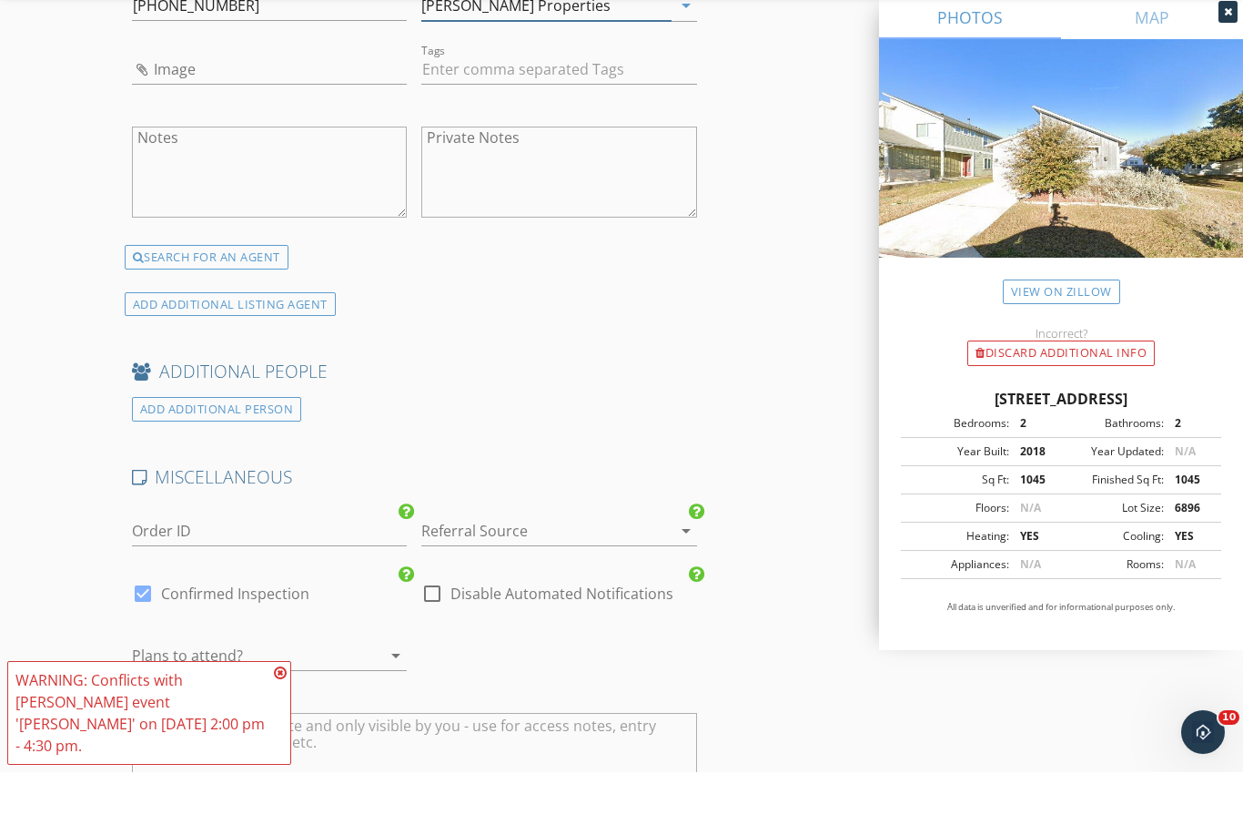
scroll to position [2985, 0]
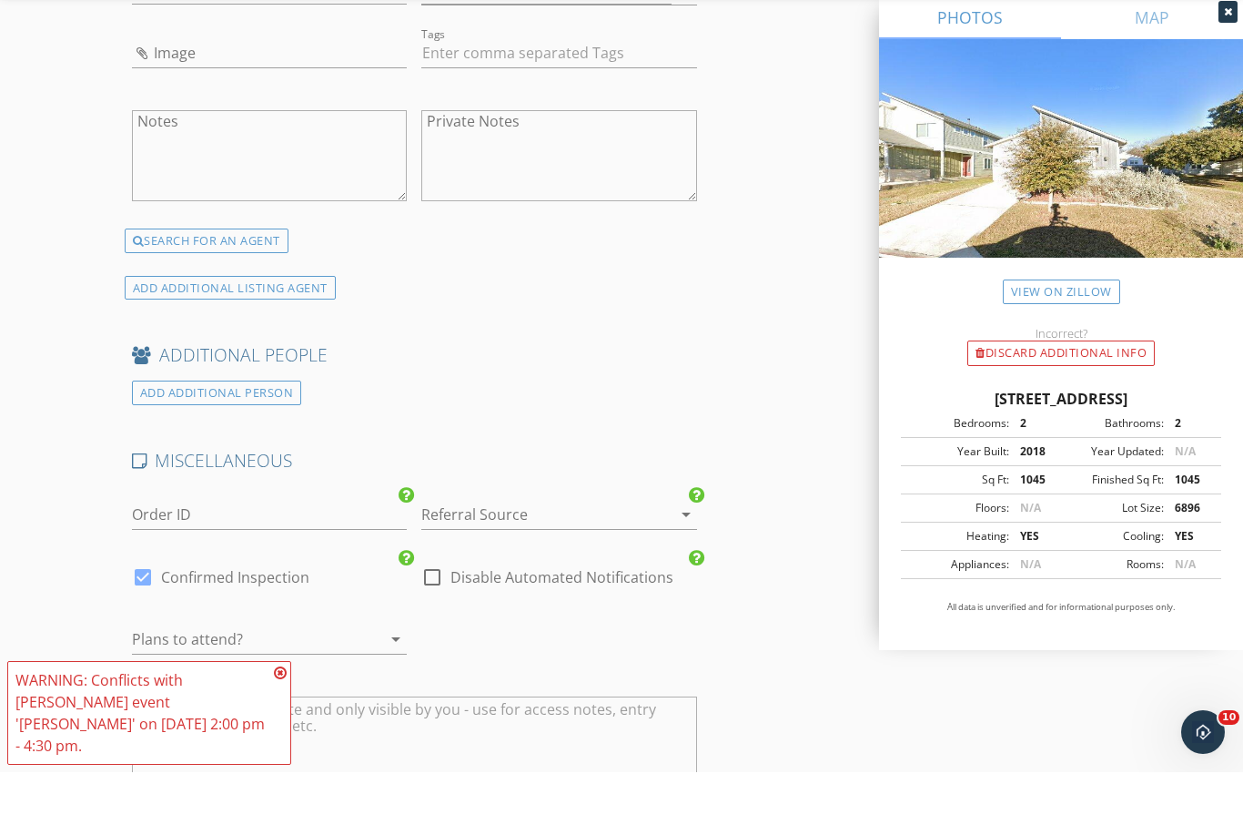
click at [528, 562] on div at bounding box center [533, 576] width 225 height 29
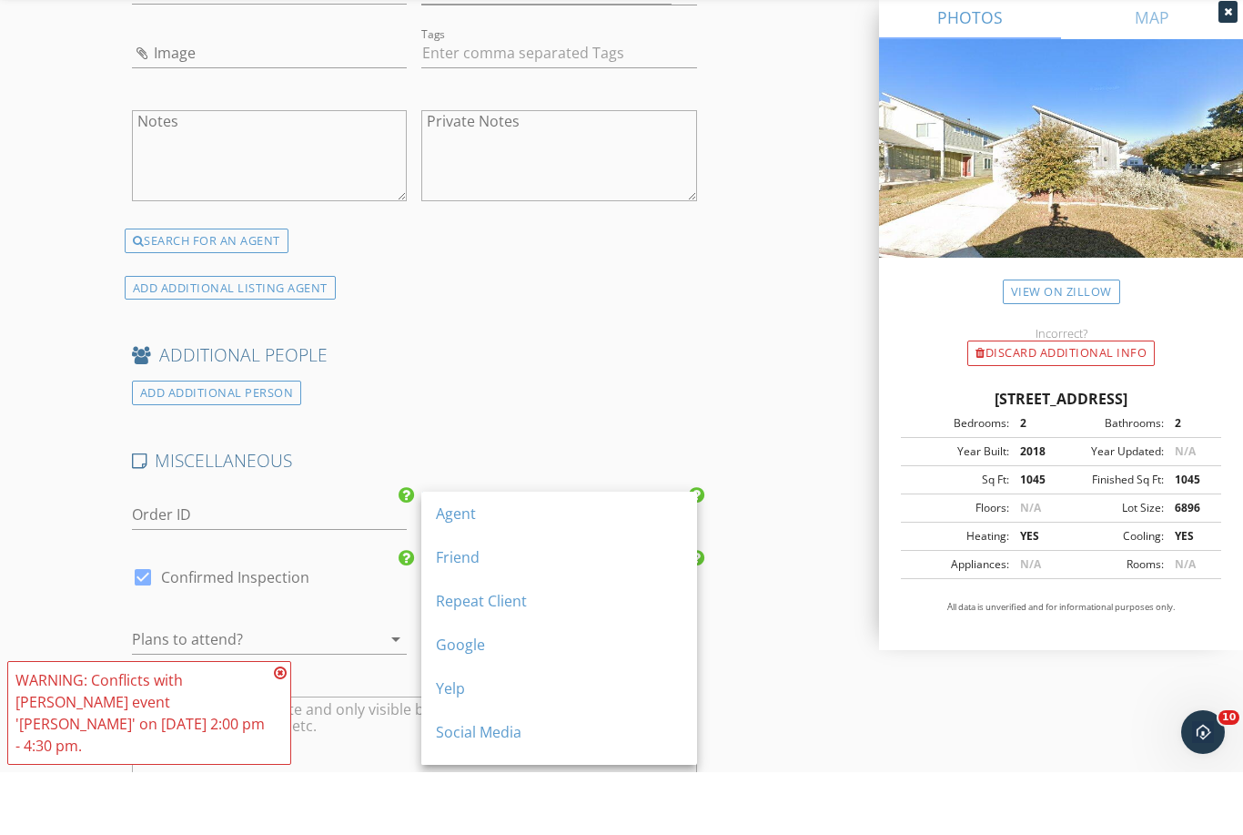
click at [510, 565] on div "Agent" at bounding box center [559, 576] width 247 height 22
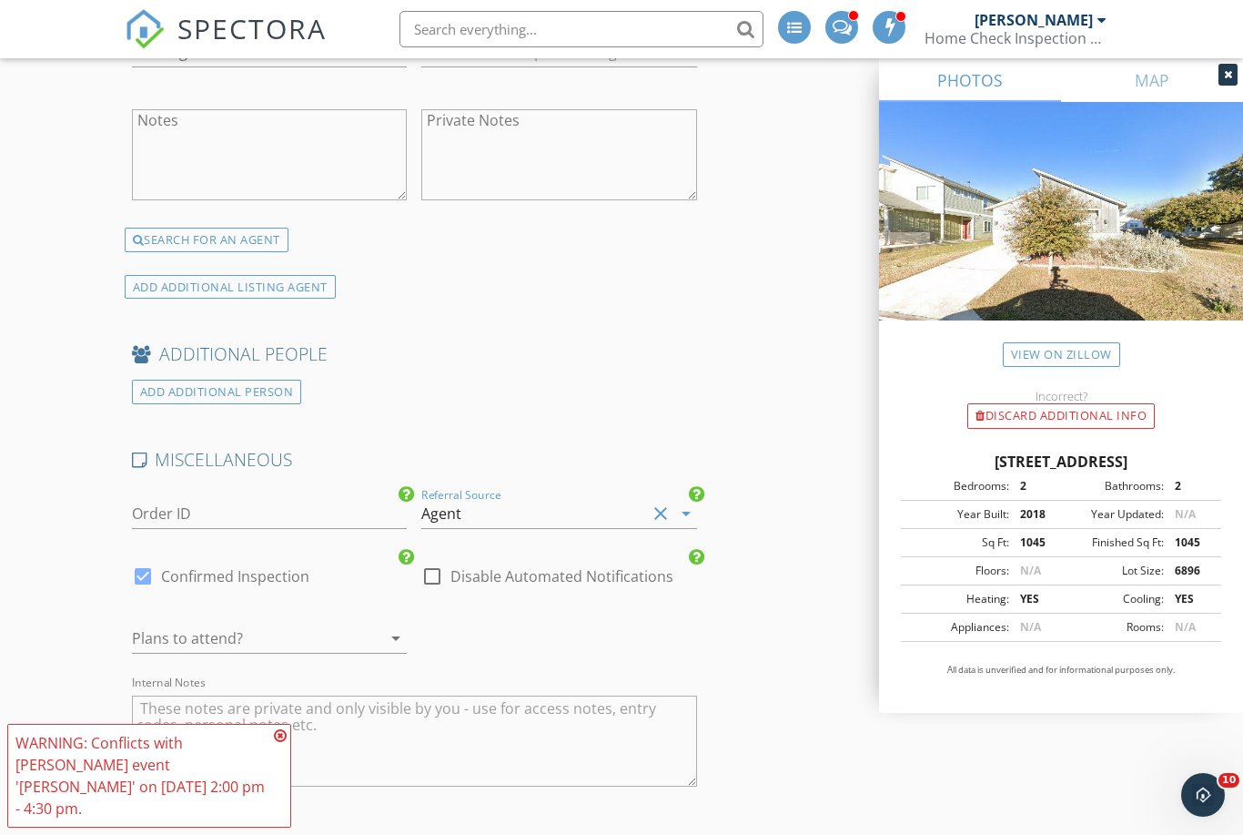
click at [380, 627] on div at bounding box center [370, 638] width 22 height 22
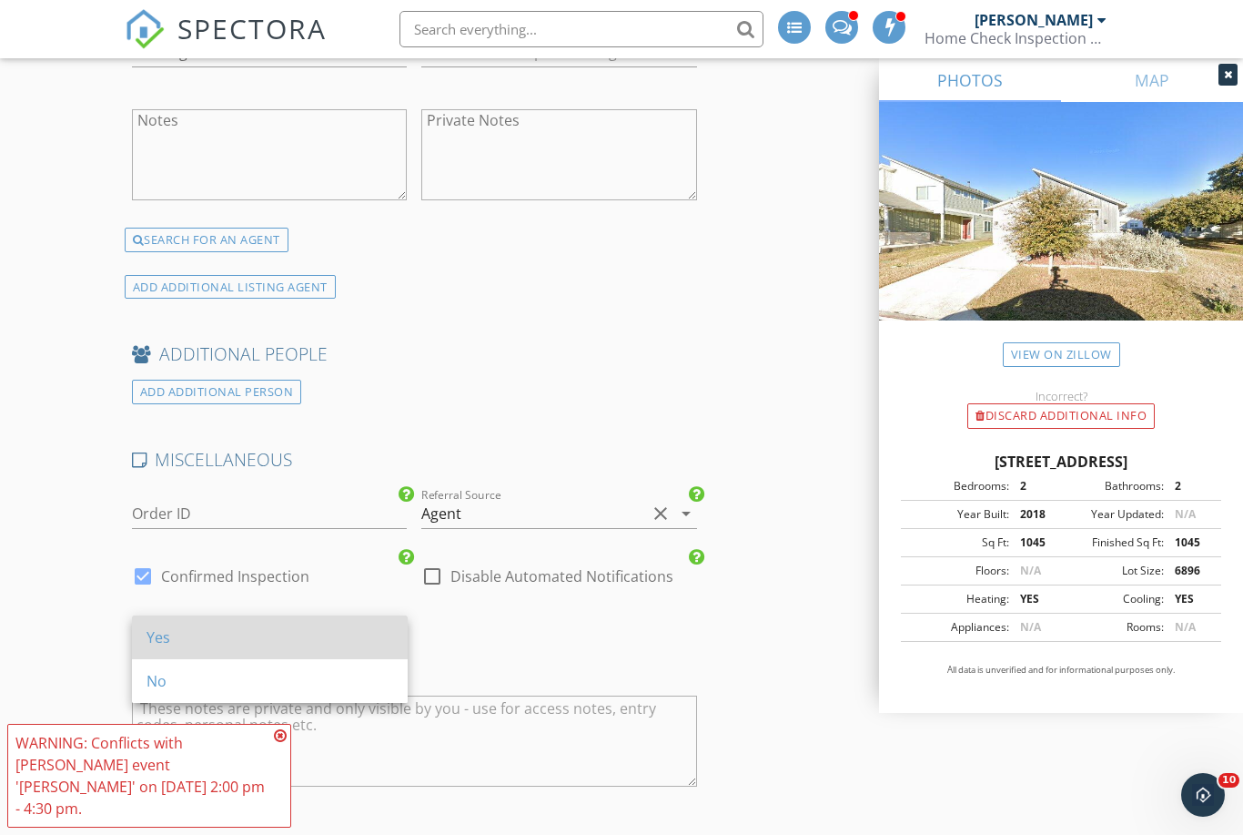
click at [370, 630] on div "Yes" at bounding box center [270, 637] width 247 height 22
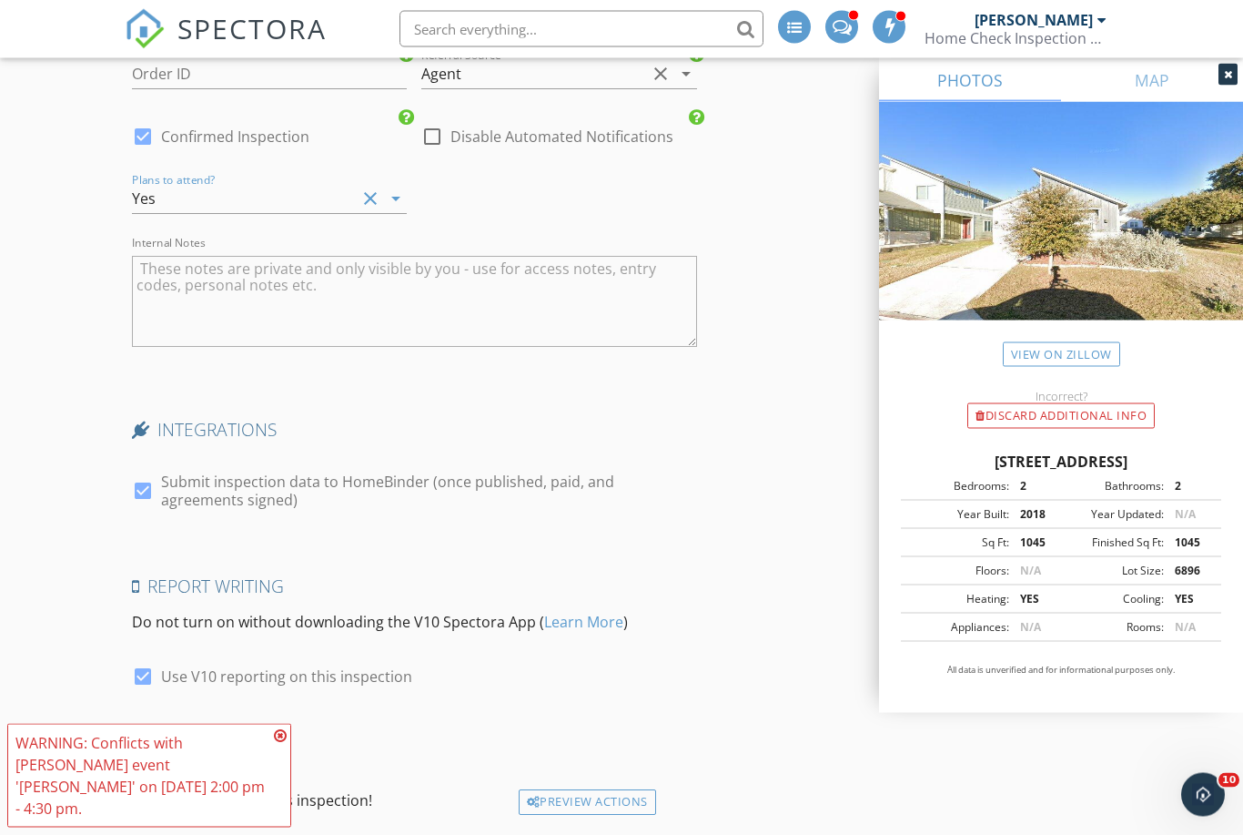
scroll to position [3550, 0]
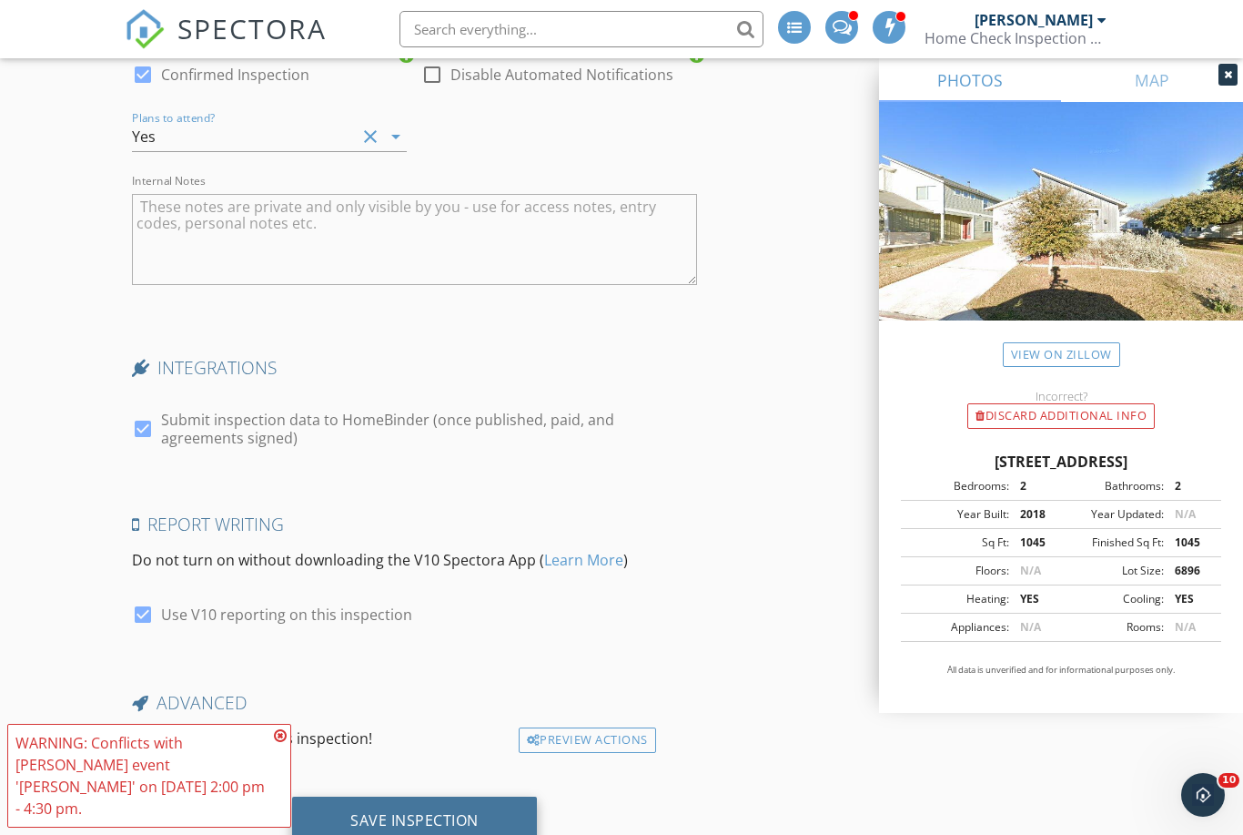
click at [431, 811] on div "Save Inspection" at bounding box center [414, 820] width 128 height 18
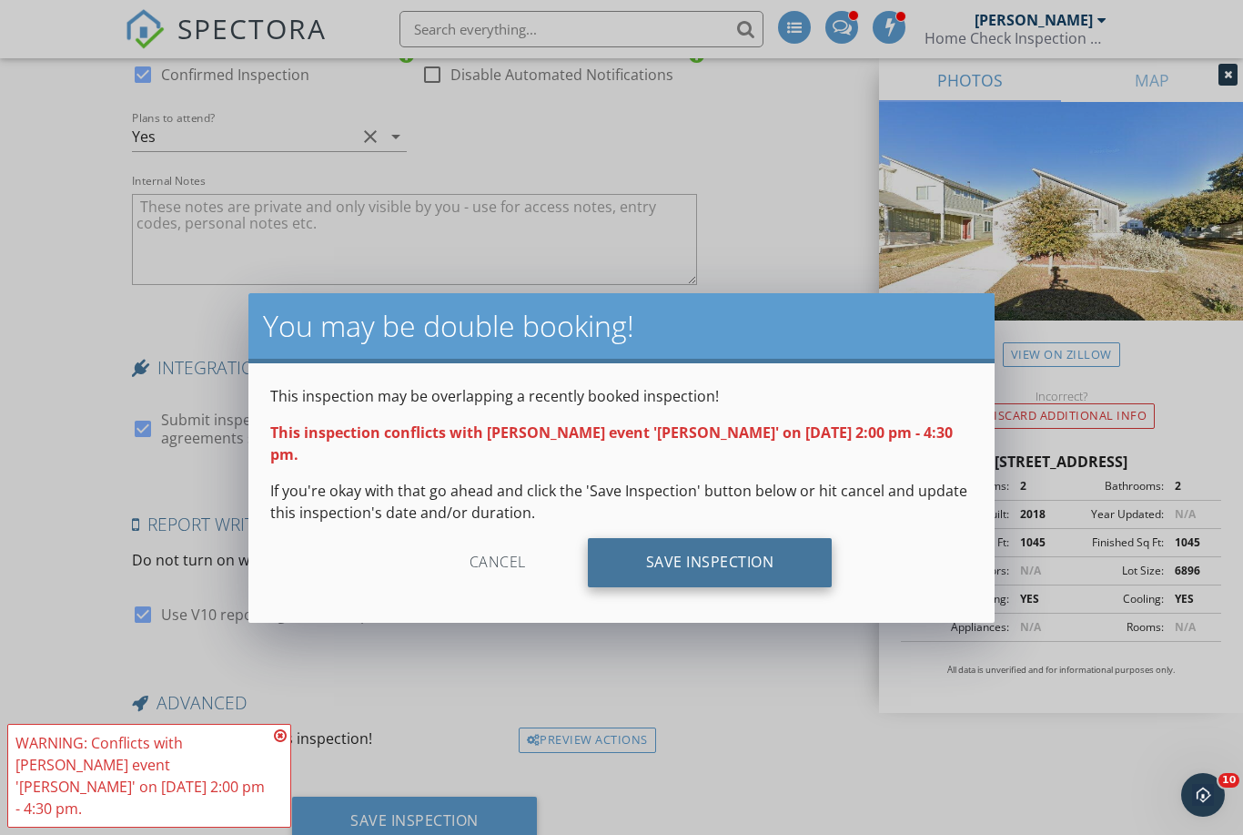
click at [720, 538] on div "Save Inspection" at bounding box center [710, 562] width 245 height 49
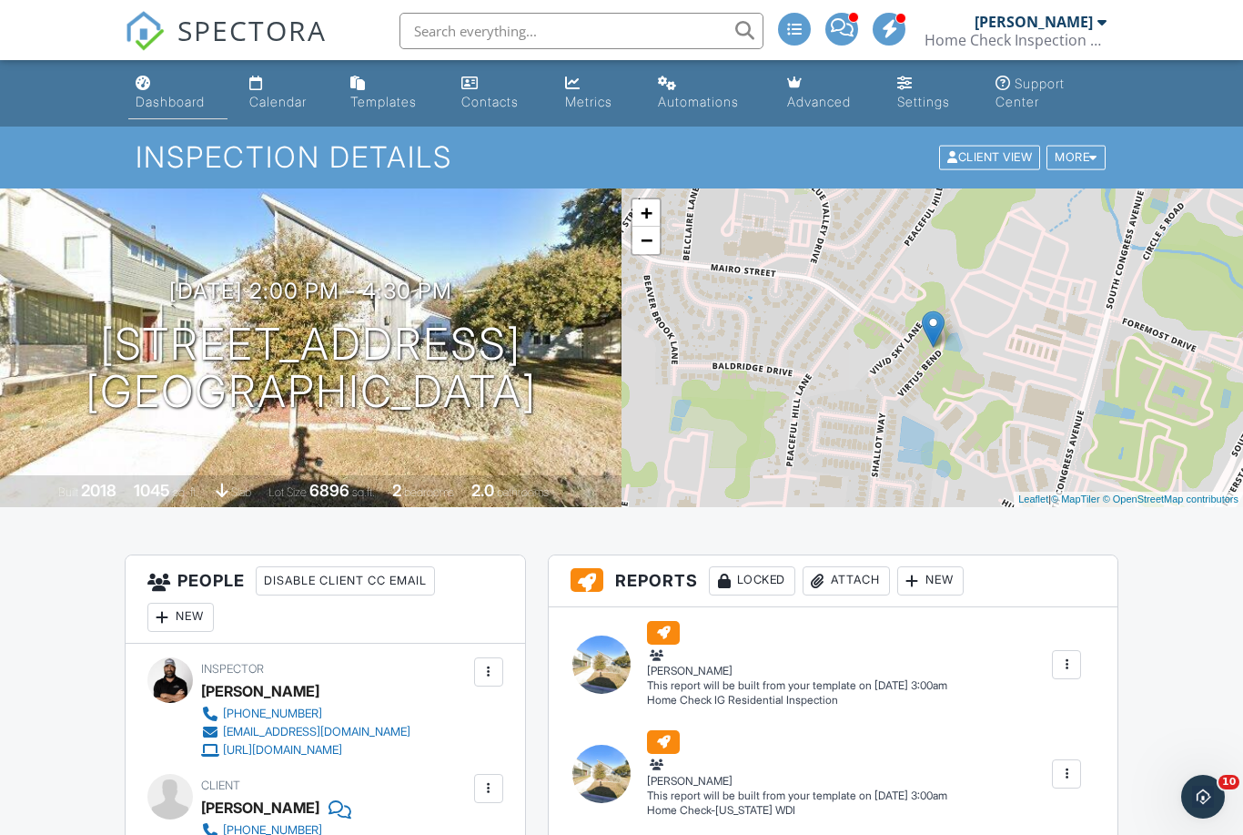
click at [159, 99] on div "Dashboard" at bounding box center [170, 99] width 69 height 15
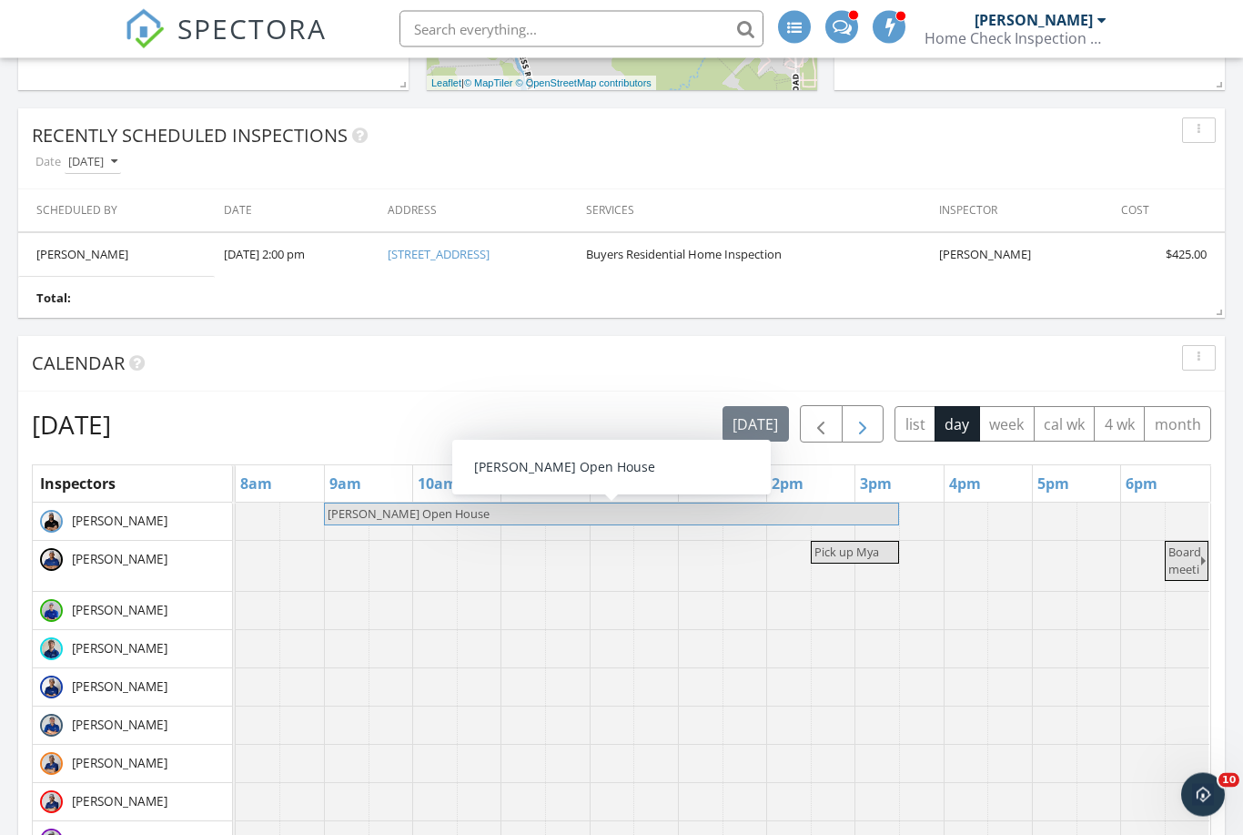
scroll to position [997, 0]
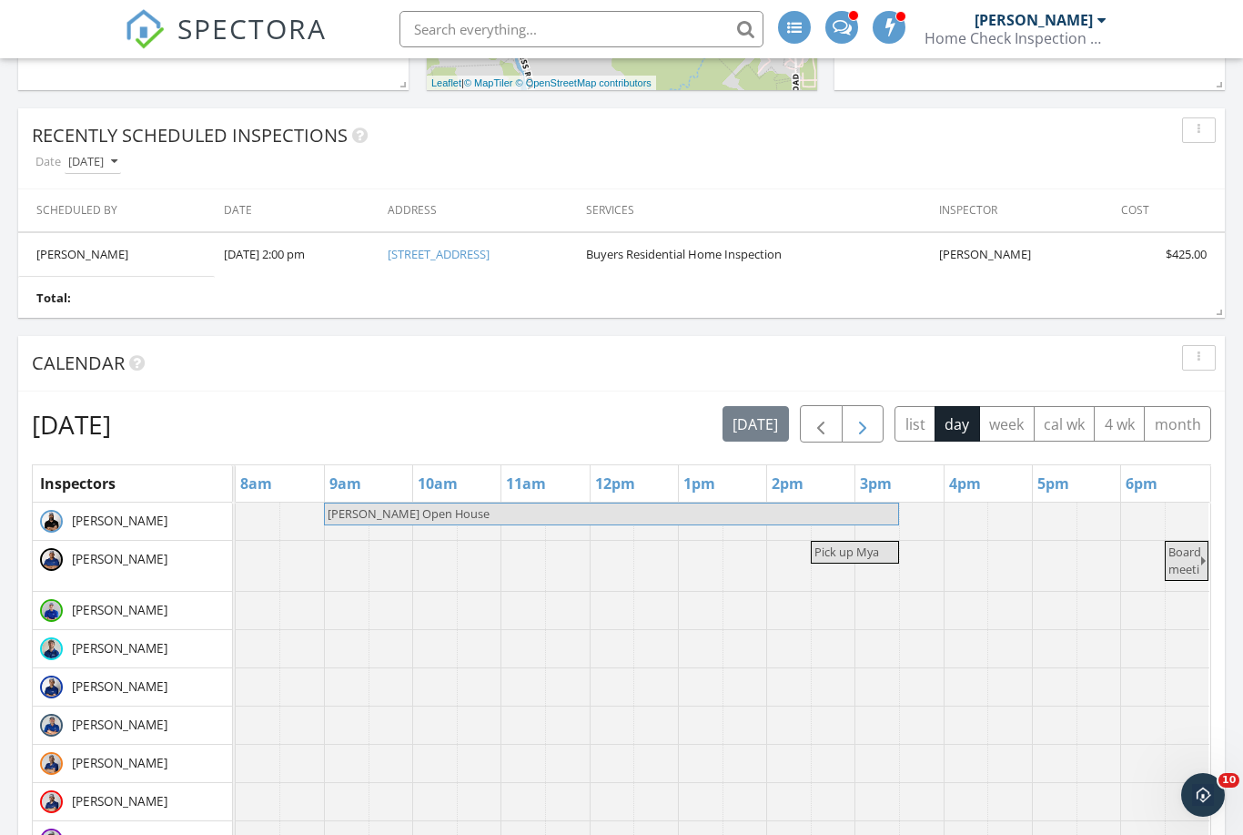
click at [863, 419] on span "button" at bounding box center [863, 424] width 22 height 22
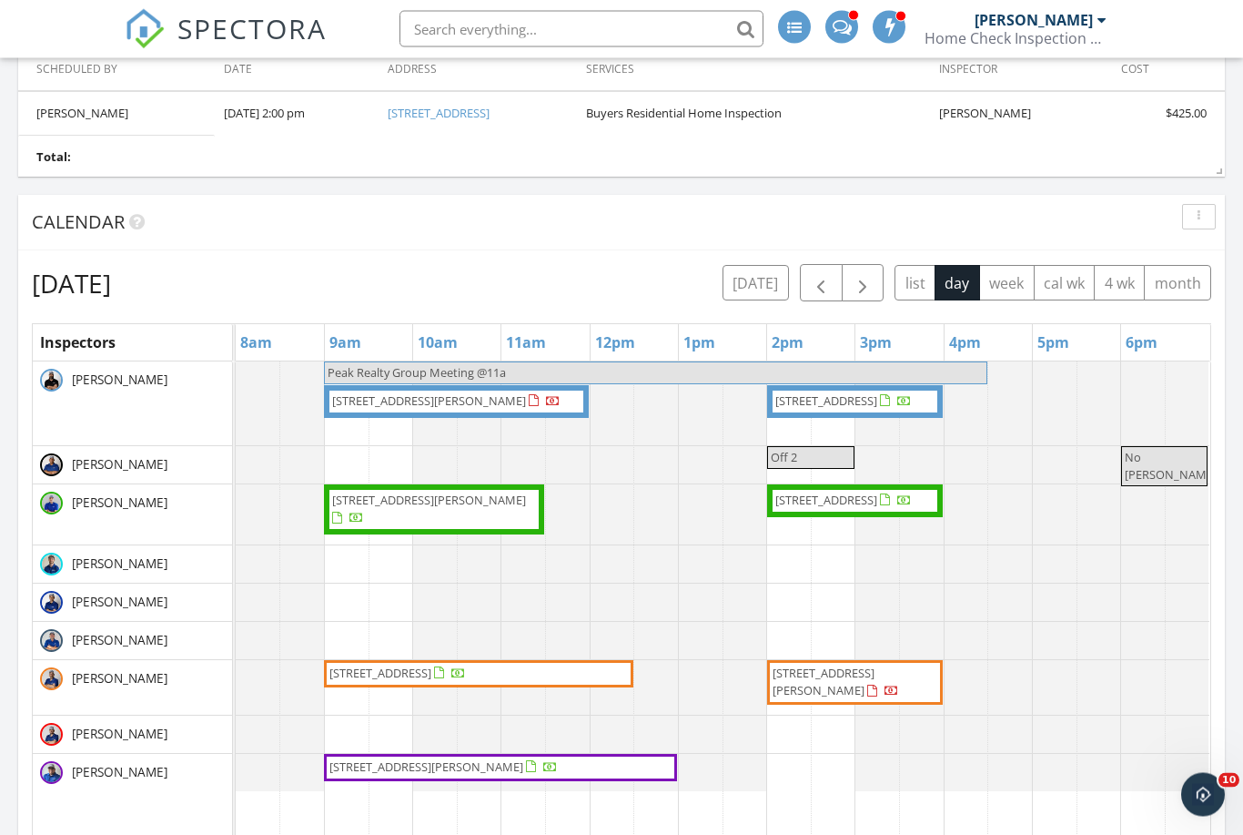
scroll to position [1208, 0]
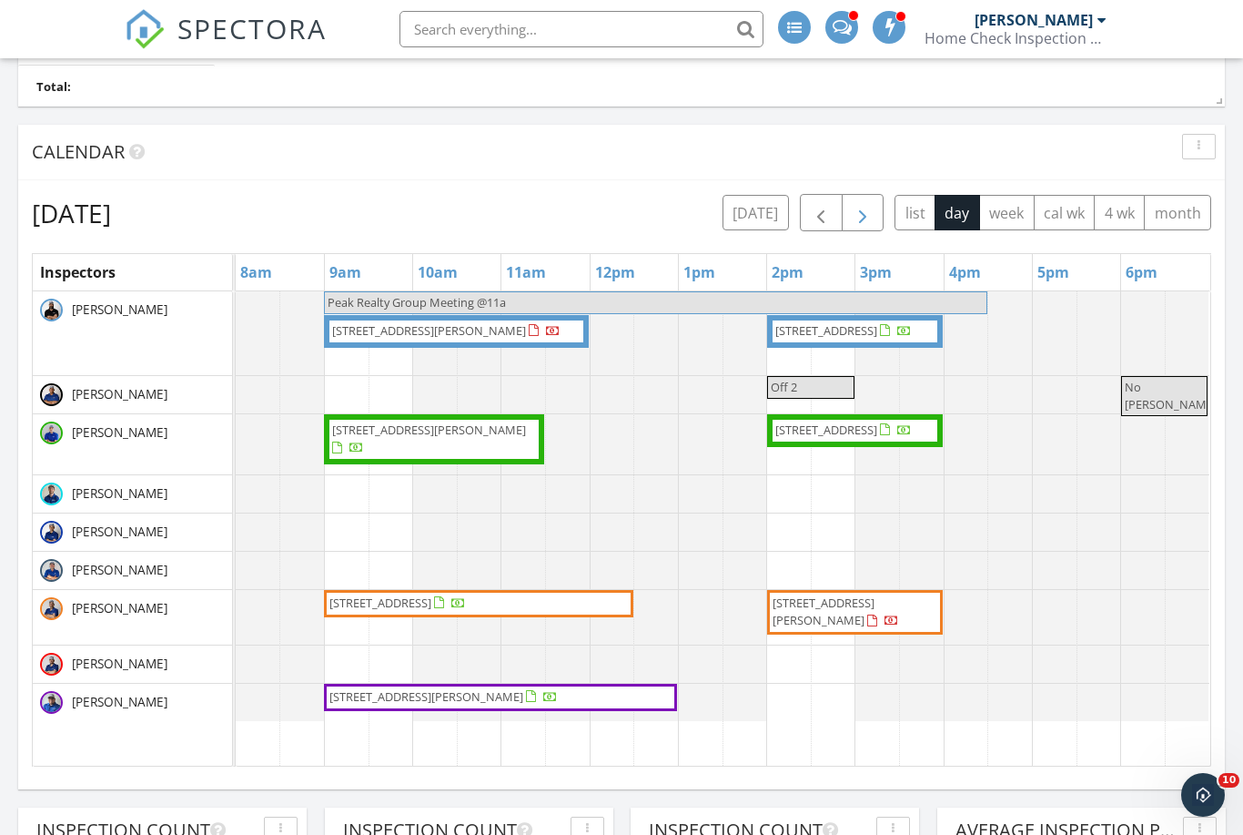
click at [865, 213] on span "button" at bounding box center [863, 213] width 22 height 22
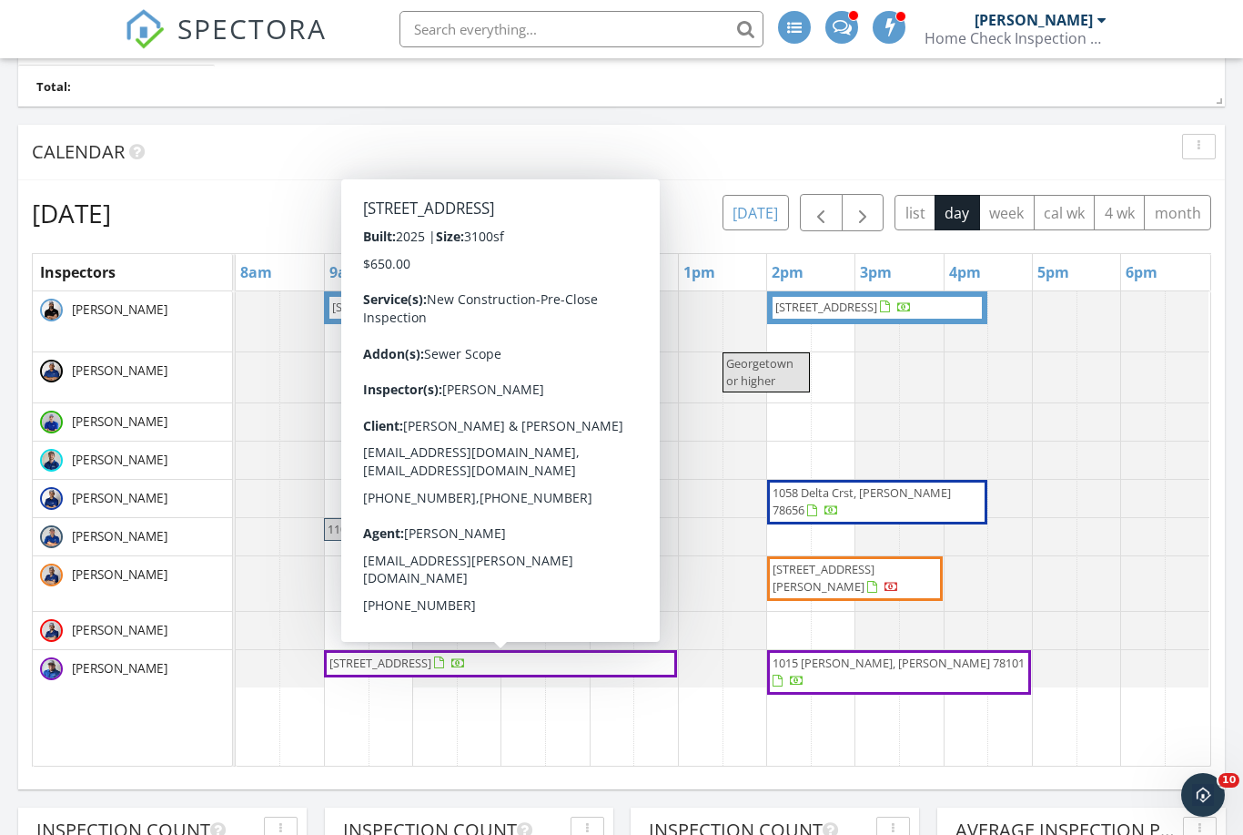
click at [762, 208] on button "today" at bounding box center [756, 212] width 66 height 35
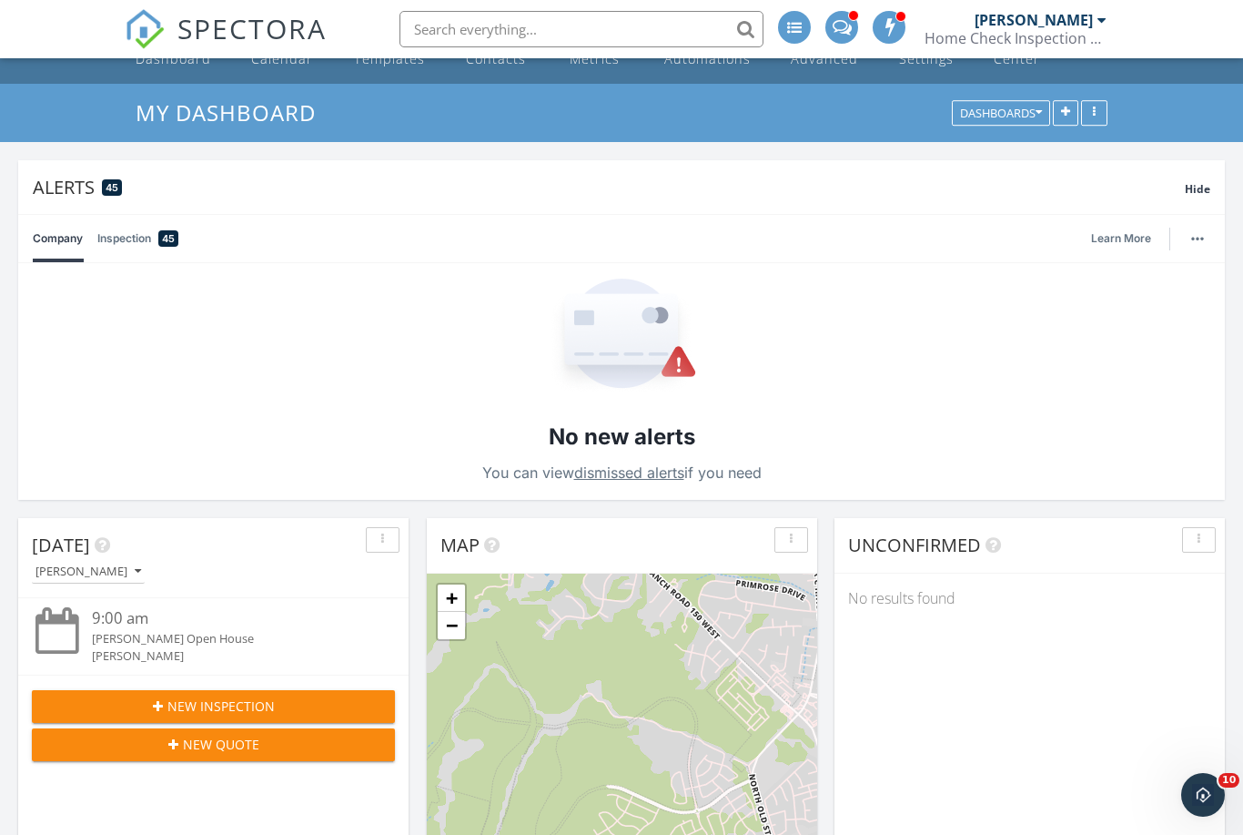
scroll to position [0, 0]
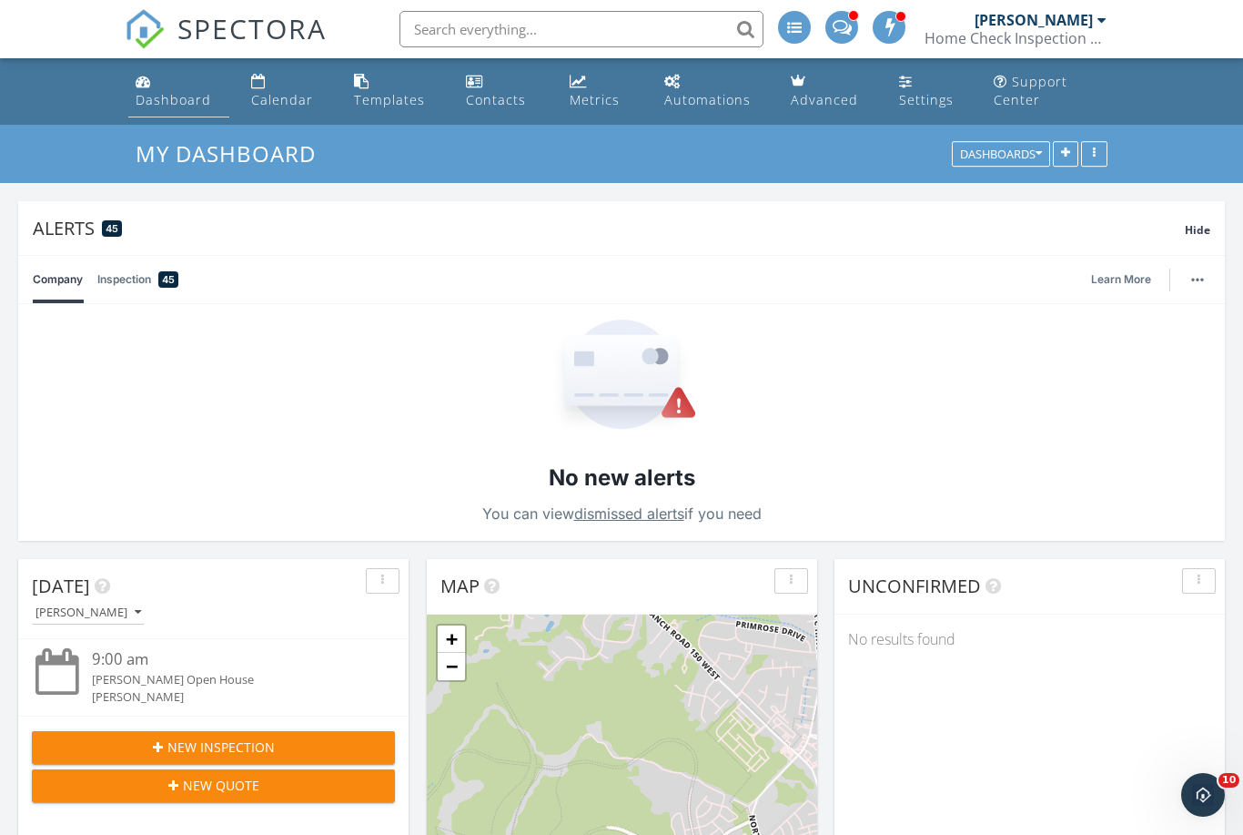
click at [188, 100] on div "Dashboard" at bounding box center [174, 99] width 76 height 17
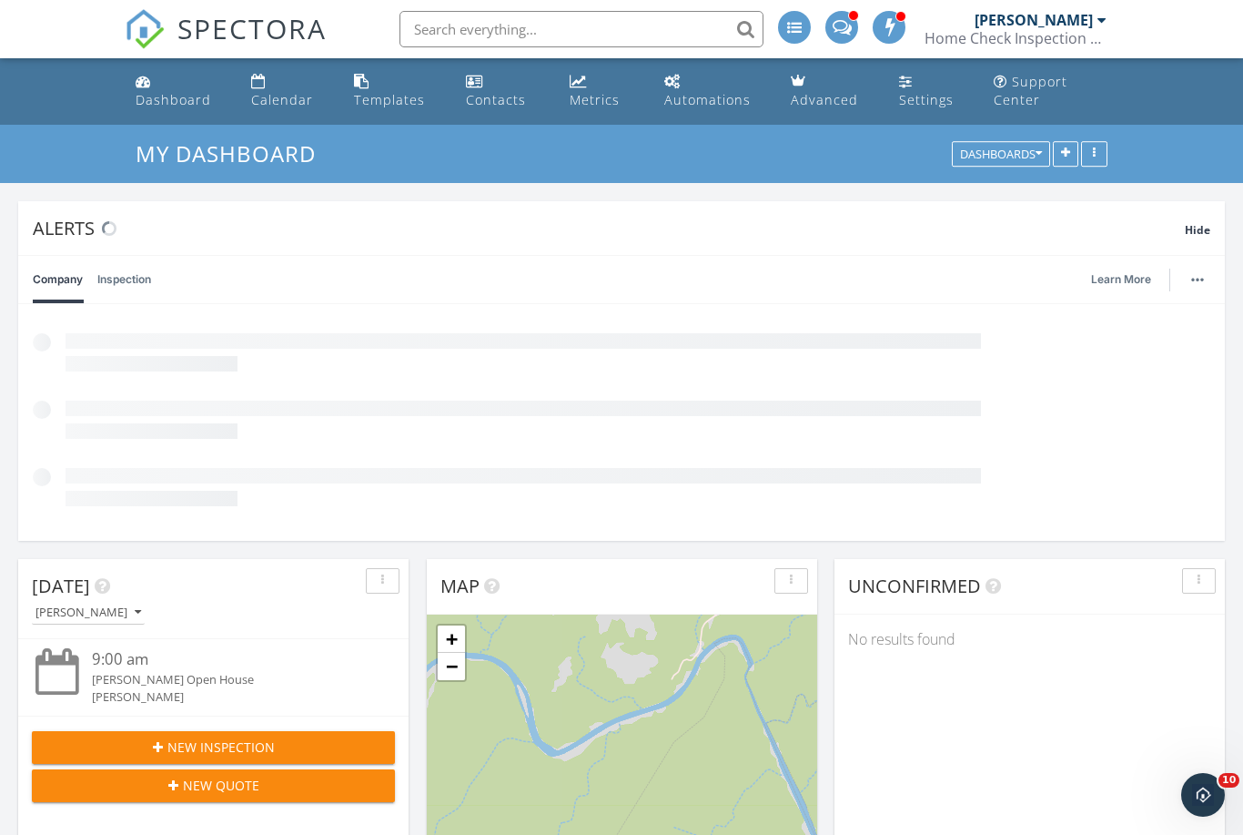
scroll to position [437, 594]
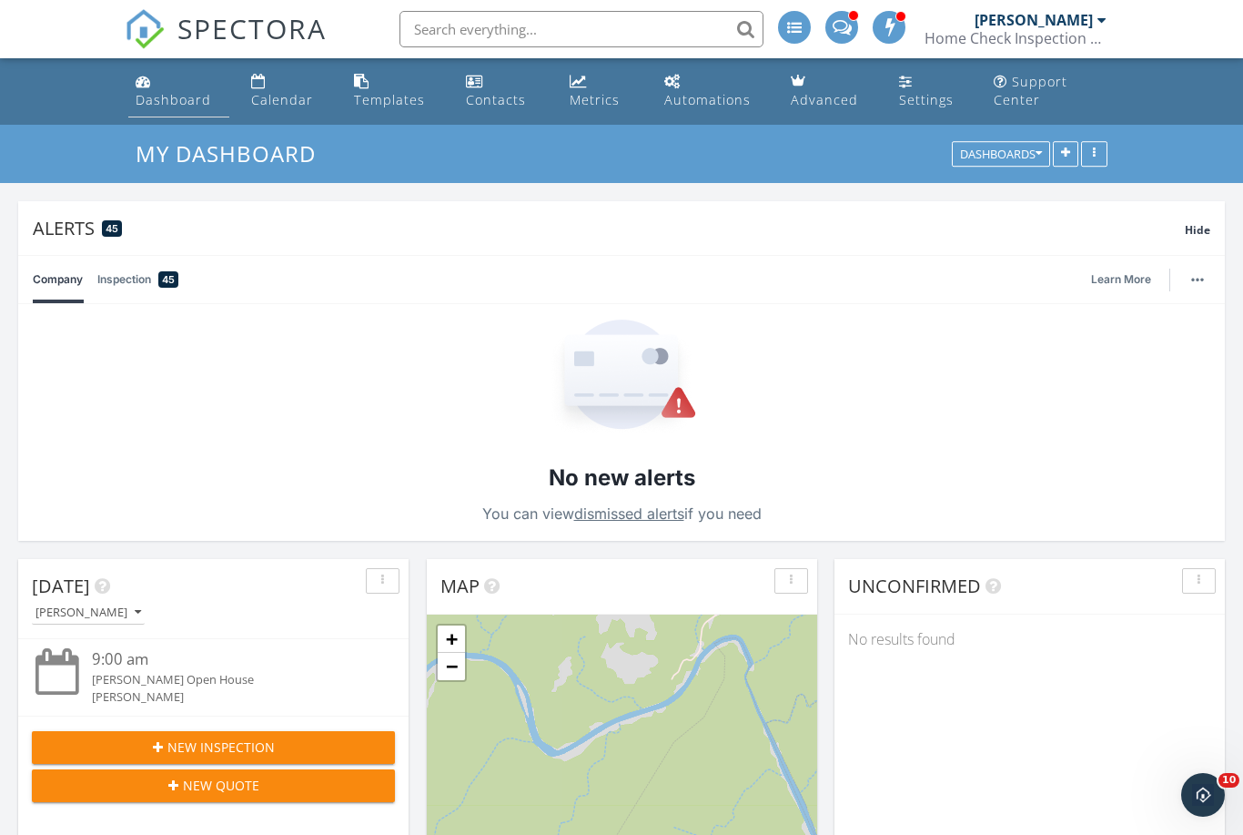
click at [179, 100] on div "Dashboard" at bounding box center [174, 99] width 76 height 17
